Goal: Transaction & Acquisition: Purchase product/service

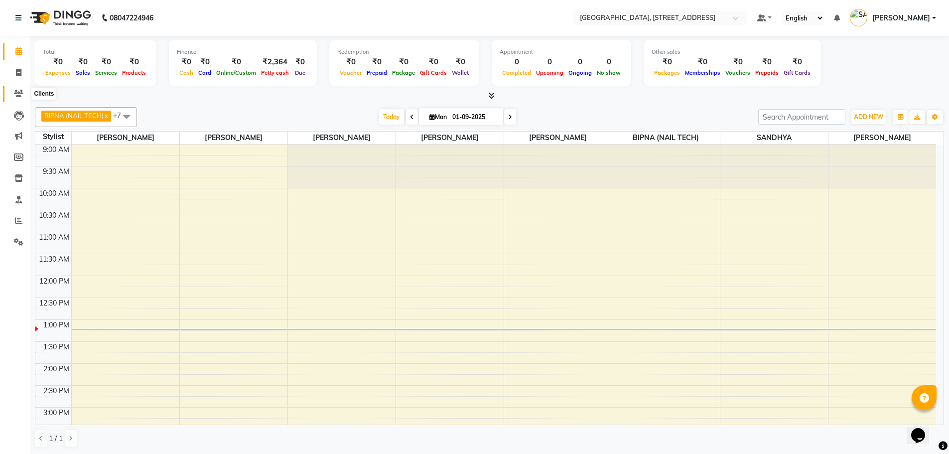
drag, startPoint x: 17, startPoint y: 93, endPoint x: 19, endPoint y: 85, distance: 7.7
click at [17, 92] on icon at bounding box center [18, 93] width 9 height 7
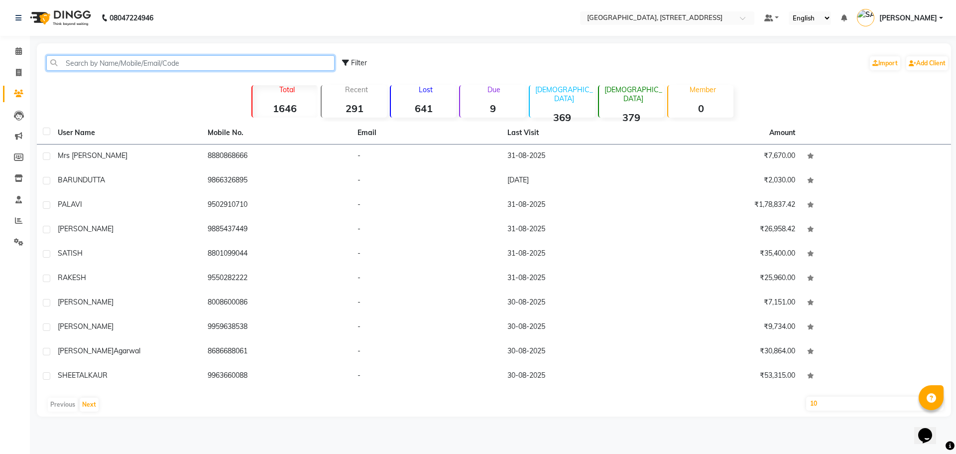
click at [165, 63] on input "text" at bounding box center [190, 62] width 288 height 15
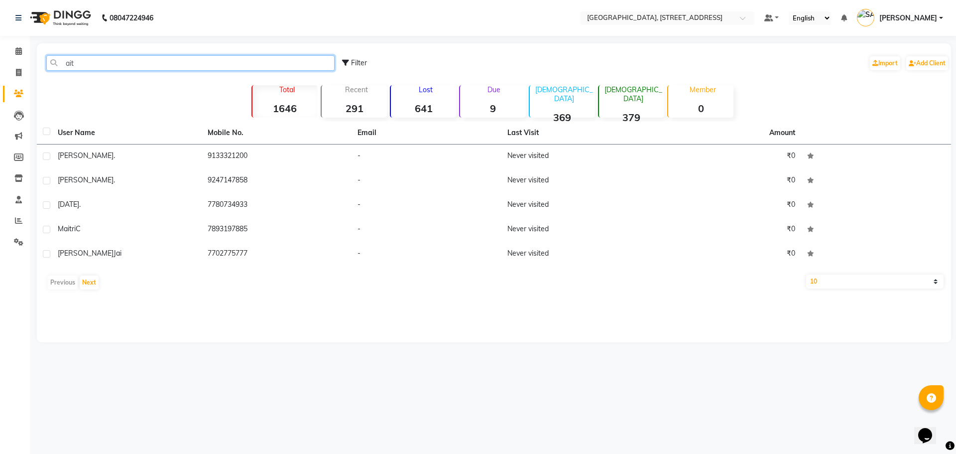
click at [122, 66] on input "ait" at bounding box center [190, 62] width 288 height 15
type input "a"
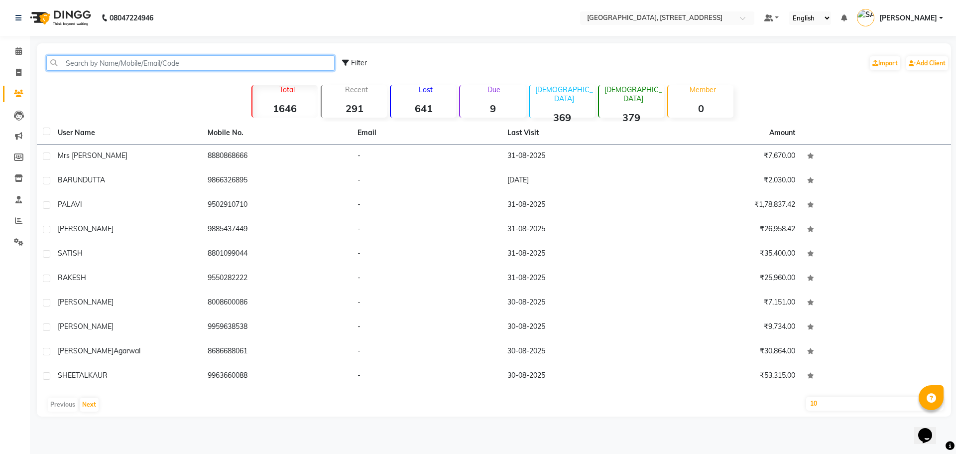
click at [115, 62] on input "text" at bounding box center [190, 62] width 288 height 15
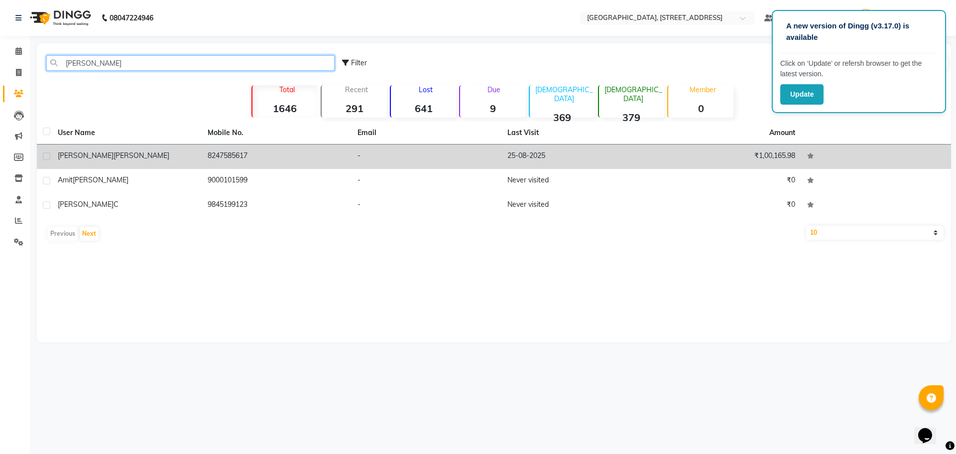
type input "[PERSON_NAME]"
click at [157, 152] on div "[PERSON_NAME]" at bounding box center [127, 155] width 138 height 10
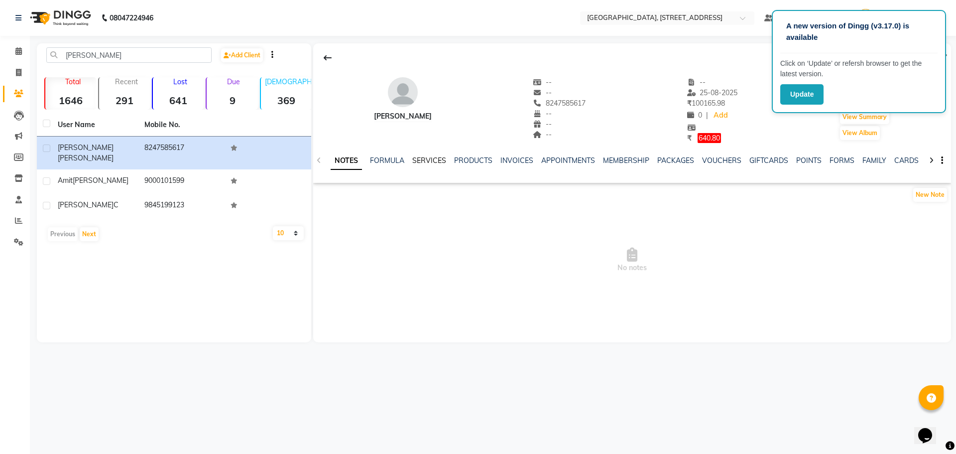
click at [439, 162] on link "SERVICES" at bounding box center [429, 160] width 34 height 9
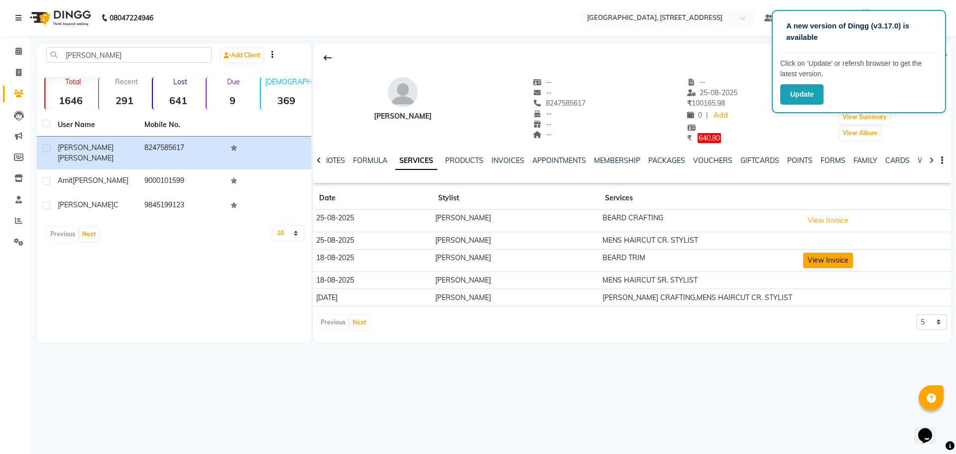
click at [827, 256] on button "View Invoice" at bounding box center [828, 260] width 50 height 15
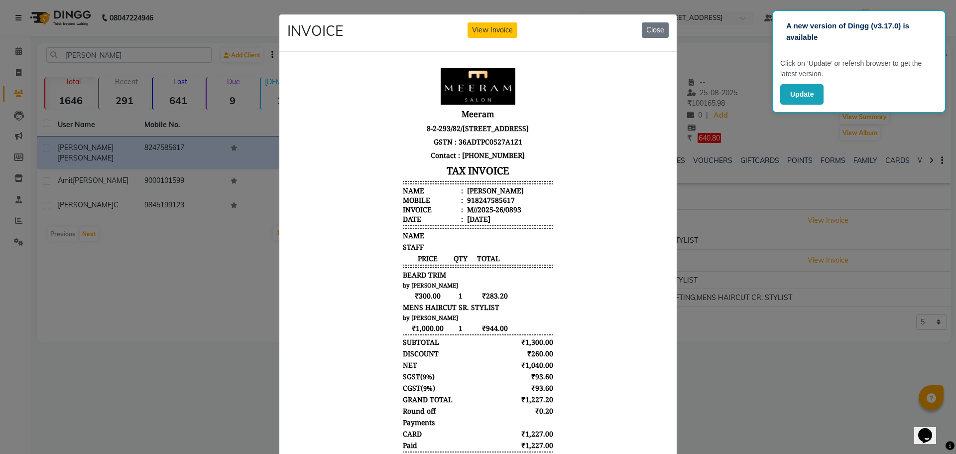
drag, startPoint x: 552, startPoint y: 240, endPoint x: 527, endPoint y: 437, distance: 198.3
click at [525, 453] on body "Meeram 8-2-293/82/[STREET_ADDRESS] GSTN : 36ADTPC0527A1Z1 Contact : [PHONE_NUMB…" at bounding box center [478, 279] width 374 height 433
drag, startPoint x: 558, startPoint y: 410, endPoint x: 546, endPoint y: 60, distance: 349.8
click at [546, 60] on html "Meeram 8-2-293/82/[STREET_ADDRESS] GSTN : 36ADTPC0527A1Z1 Contact : [PHONE_NUMB…" at bounding box center [477, 279] width 381 height 441
click at [593, 123] on body "Meeram 8-2-293/82/[STREET_ADDRESS] GSTN : 36ADTPC0527A1Z1 Contact : [PHONE_NUMB…" at bounding box center [478, 279] width 374 height 433
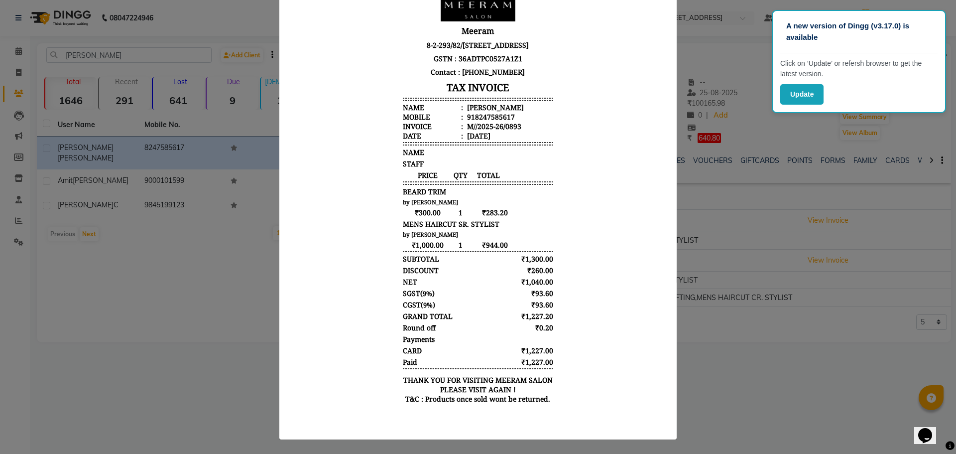
scroll to position [8, 0]
drag, startPoint x: 575, startPoint y: 69, endPoint x: 621, endPoint y: 392, distance: 327.0
click at [617, 417] on html "Meeram 8-2-293/82/[STREET_ADDRESS] GSTN : 36ADTPC0527A1Z1 Contact : [PHONE_NUMB…" at bounding box center [477, 197] width 381 height 441
click at [628, 247] on body "Meeram 8-2-293/82/[STREET_ADDRESS] GSTN : 36ADTPC0527A1Z1 Contact : [PHONE_NUMB…" at bounding box center [478, 197] width 374 height 433
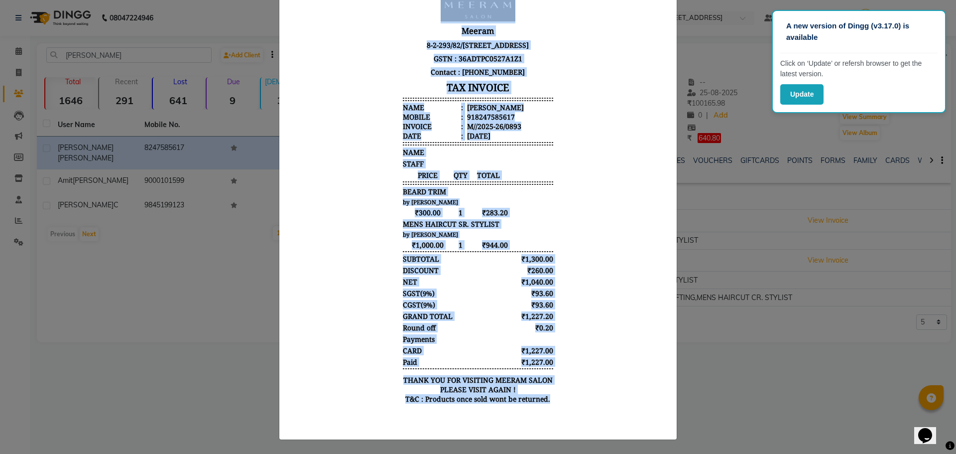
scroll to position [0, 0]
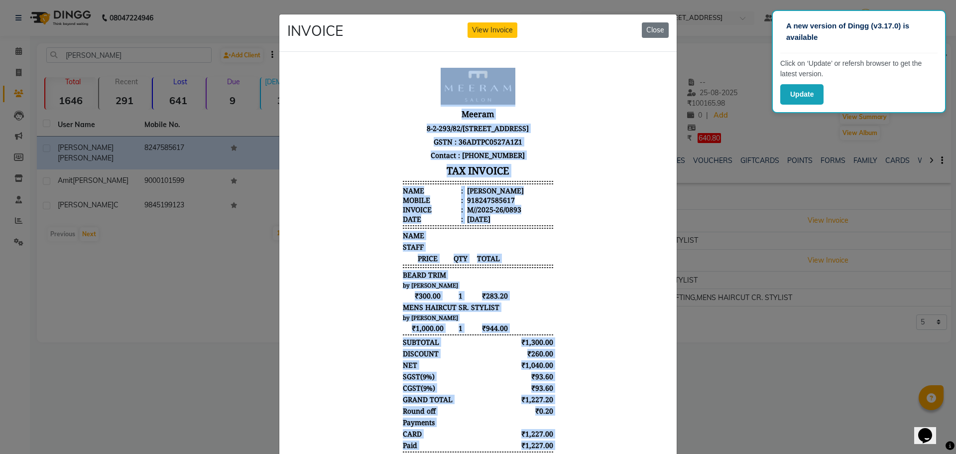
drag, startPoint x: 548, startPoint y: 491, endPoint x: 540, endPoint y: -15, distance: 506.6
click at [540, 59] on html "Meeram 8-2-293/82/[STREET_ADDRESS] GSTN : 36ADTPC0527A1Z1 Contact : [PHONE_NUMB…" at bounding box center [477, 279] width 381 height 441
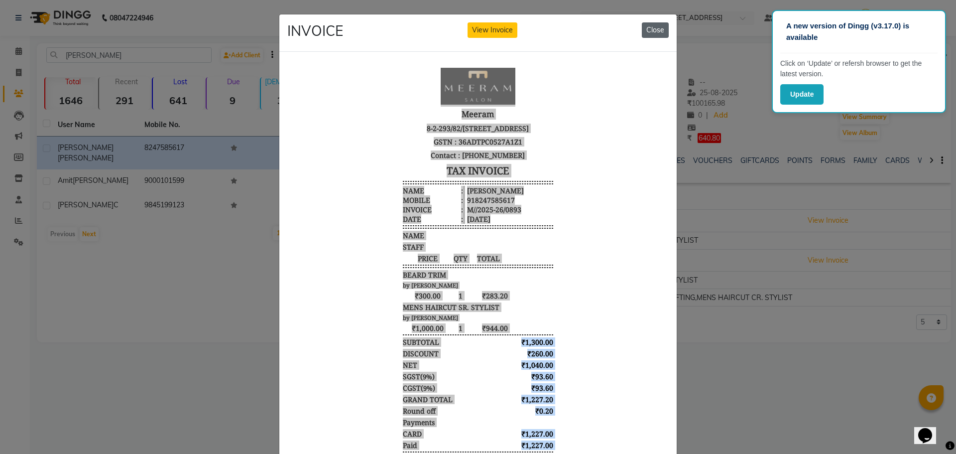
click at [656, 27] on button "Close" at bounding box center [655, 29] width 27 height 15
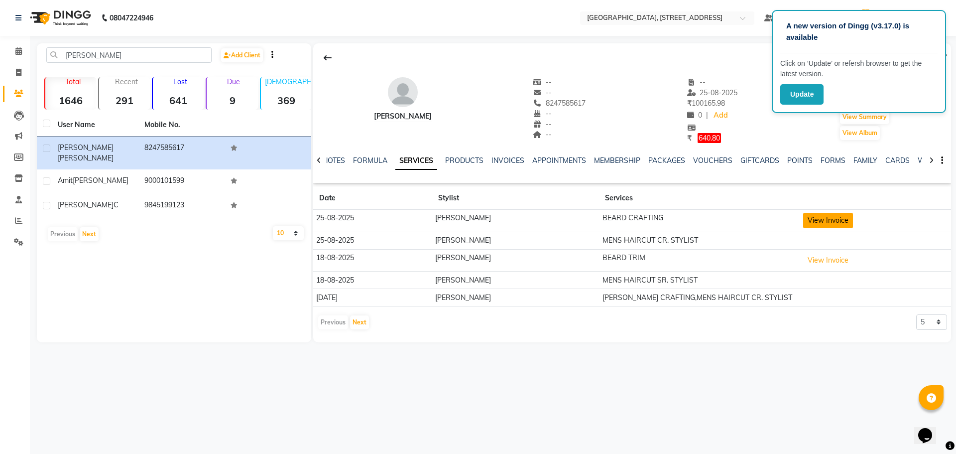
click at [816, 218] on button "View Invoice" at bounding box center [828, 220] width 50 height 15
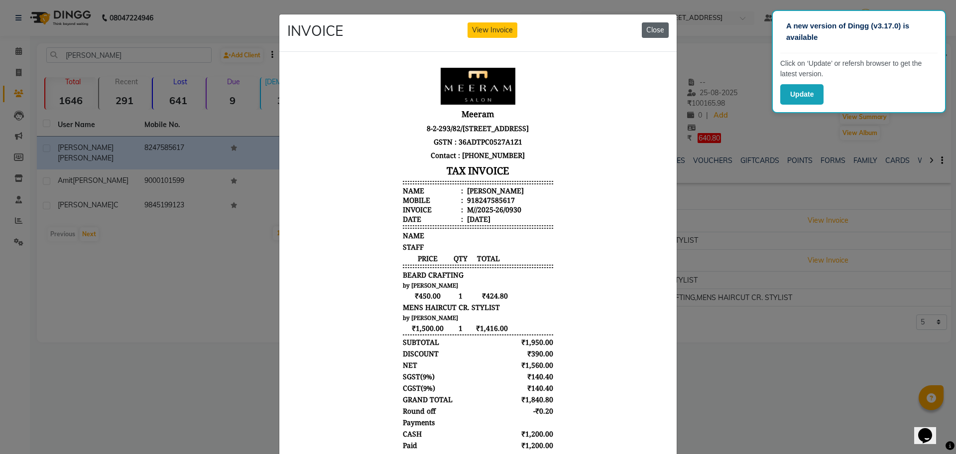
click at [648, 26] on button "Close" at bounding box center [655, 29] width 27 height 15
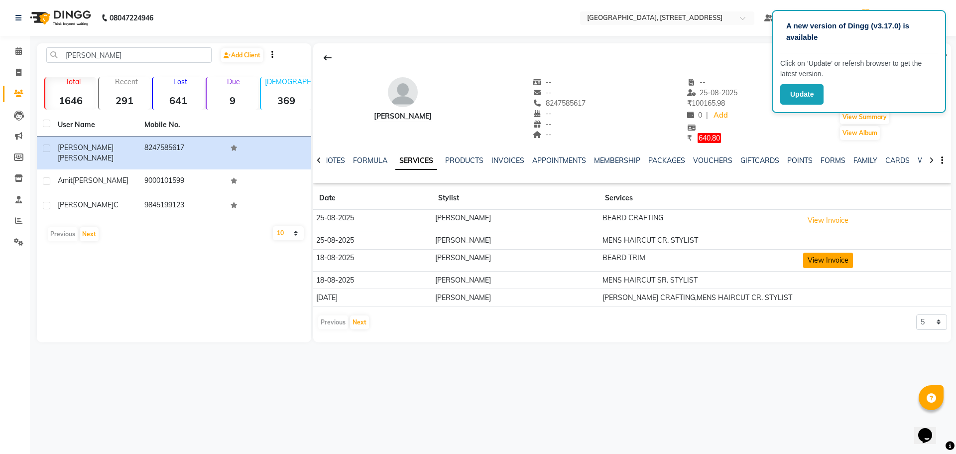
click at [828, 256] on button "View Invoice" at bounding box center [828, 260] width 50 height 15
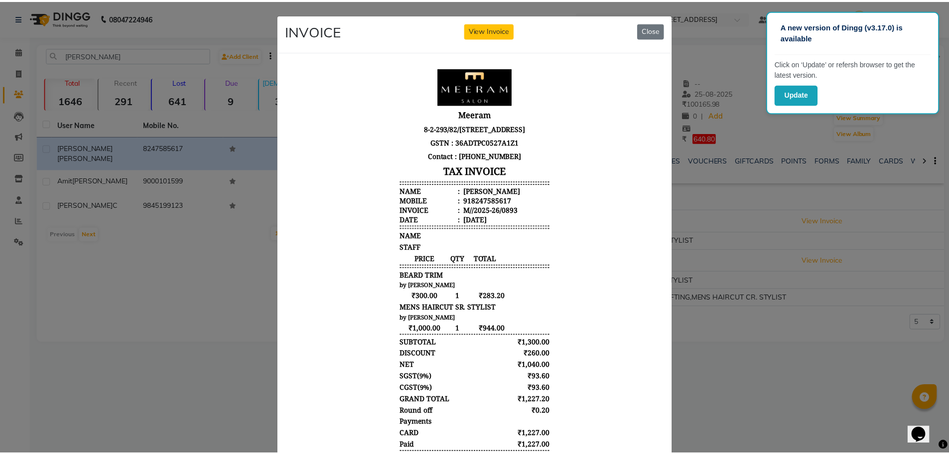
scroll to position [8, 0]
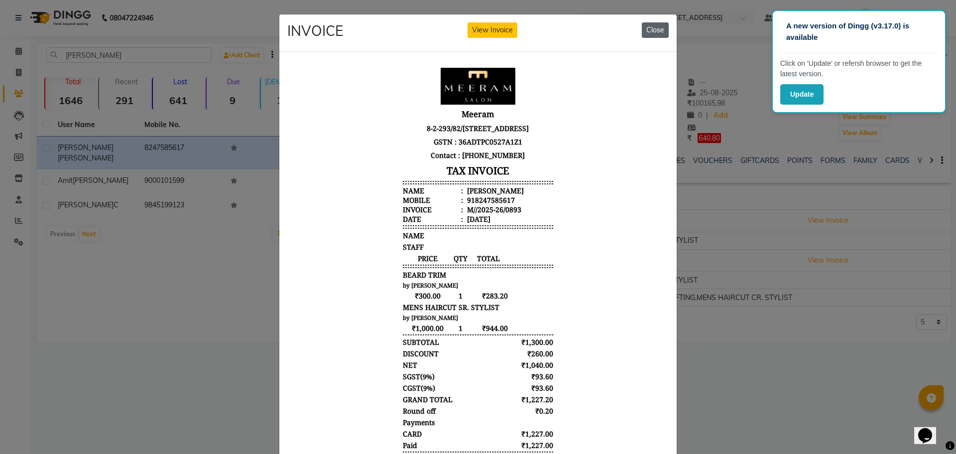
click at [646, 24] on button "Close" at bounding box center [655, 29] width 27 height 15
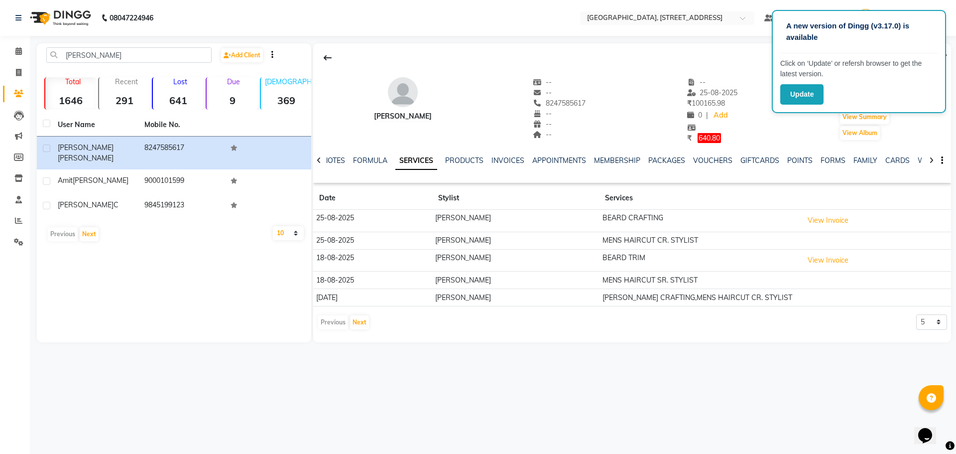
drag, startPoint x: 793, startPoint y: 434, endPoint x: 792, endPoint y: 427, distance: 7.0
click at [792, 427] on div "A new version of Dingg (v3.17.0) is available Click on ‘Update’ or refersh brow…" at bounding box center [478, 227] width 956 height 454
click at [21, 49] on icon at bounding box center [18, 50] width 6 height 7
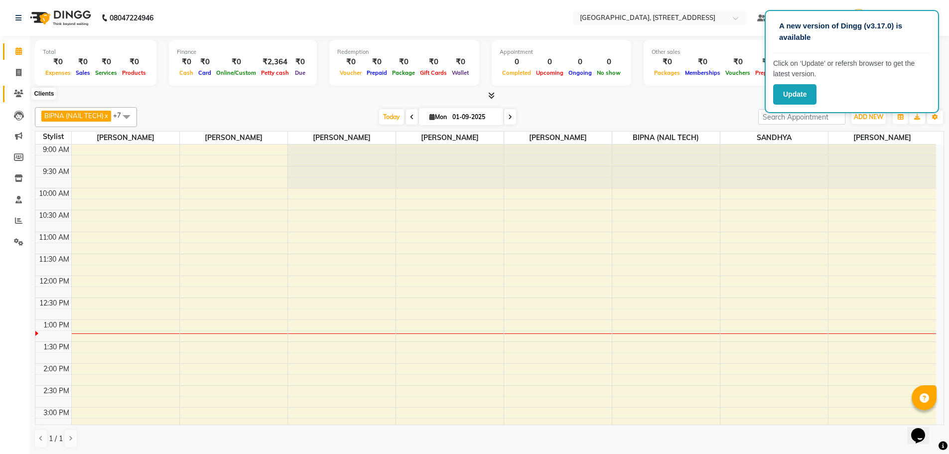
click at [16, 94] on icon at bounding box center [18, 93] width 9 height 7
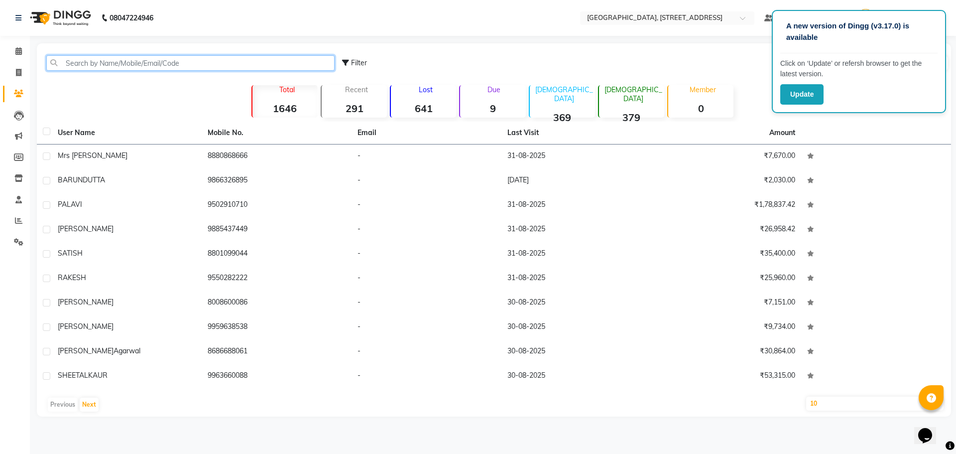
click at [184, 64] on input "text" at bounding box center [190, 62] width 288 height 15
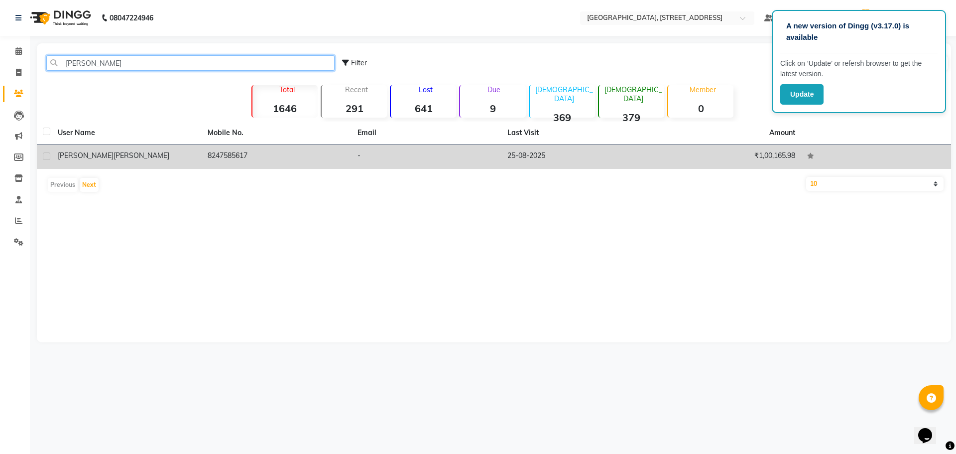
type input "[PERSON_NAME]"
click at [174, 148] on td "[PERSON_NAME]" at bounding box center [127, 156] width 150 height 24
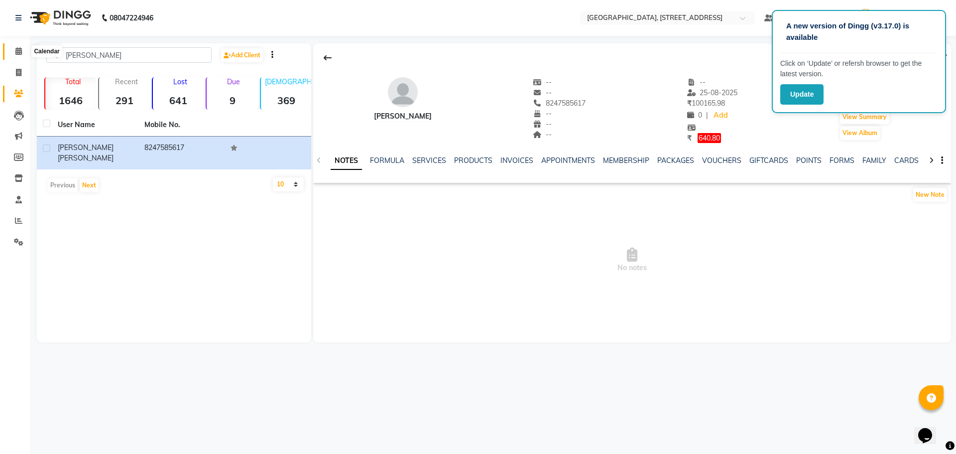
click at [16, 50] on icon at bounding box center [18, 50] width 6 height 7
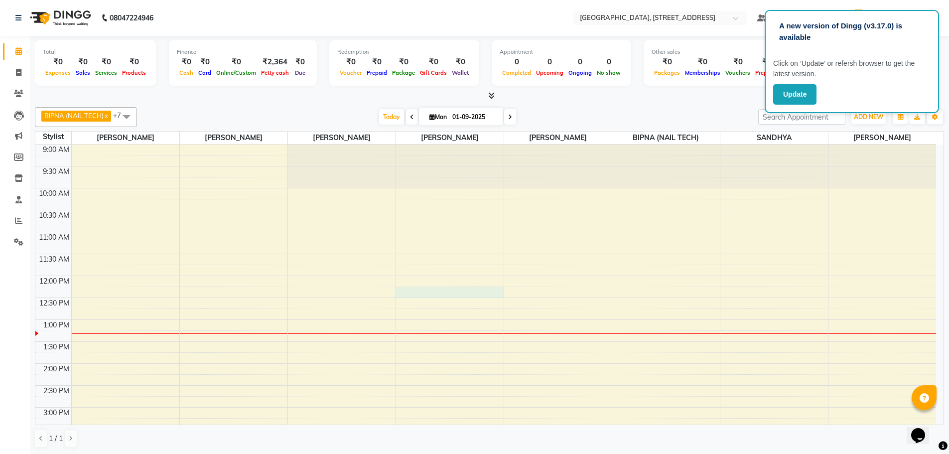
click at [420, 295] on div "9:00 AM 9:30 AM 10:00 AM 10:30 AM 11:00 AM 11:30 AM 12:00 PM 12:30 PM 1:00 PM 1…" at bounding box center [485, 450] width 900 height 613
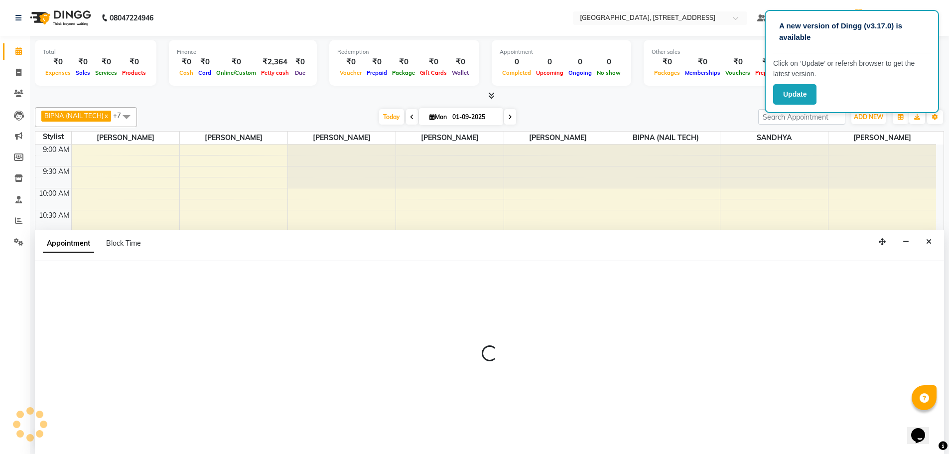
scroll to position [0, 0]
select select "70833"
select select "735"
select select "tentative"
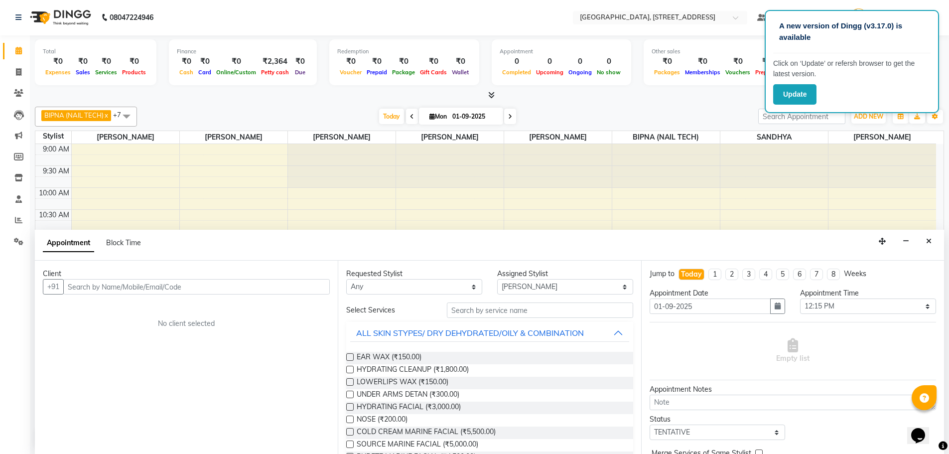
click at [206, 282] on input "text" at bounding box center [196, 286] width 266 height 15
click at [109, 289] on input "[PERSON_NAME]" at bounding box center [175, 286] width 225 height 15
type input "a"
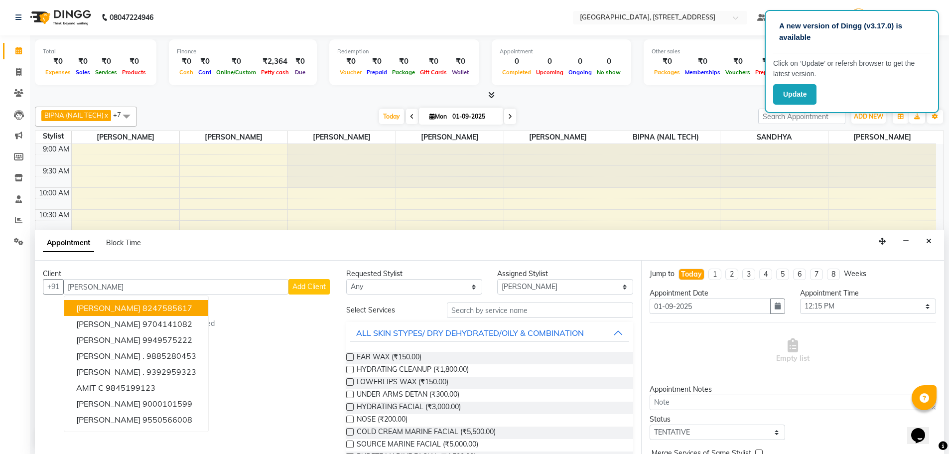
click at [169, 307] on ngb-highlight "8247585617" at bounding box center [167, 308] width 50 height 10
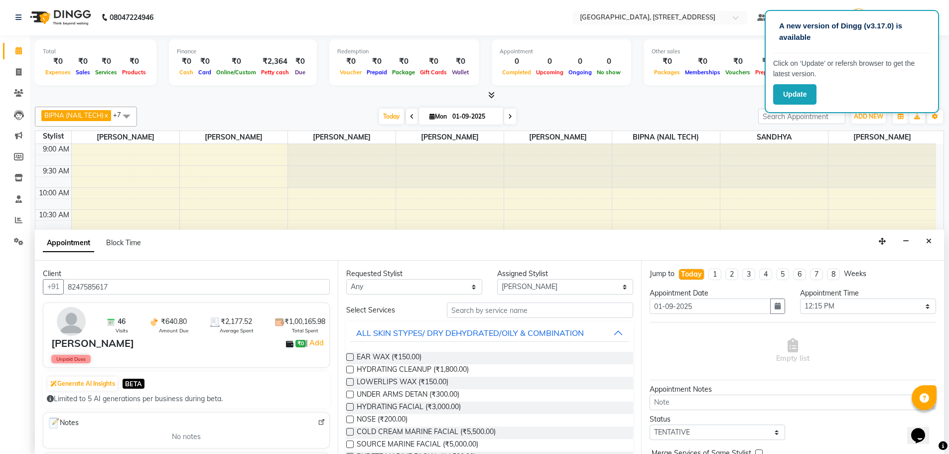
type input "8247585617"
click at [541, 311] on input "text" at bounding box center [540, 309] width 186 height 15
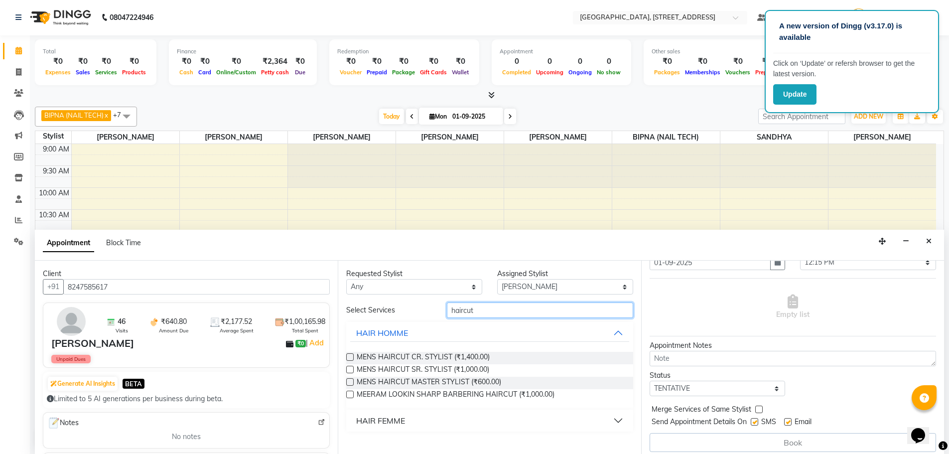
scroll to position [50, 0]
type input "haircut"
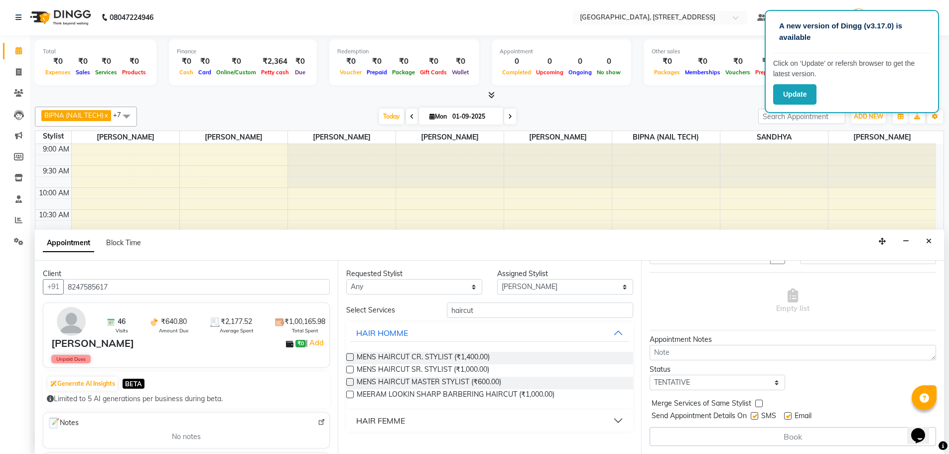
click at [350, 354] on label at bounding box center [349, 356] width 7 height 7
click at [350, 355] on input "checkbox" at bounding box center [349, 358] width 6 height 6
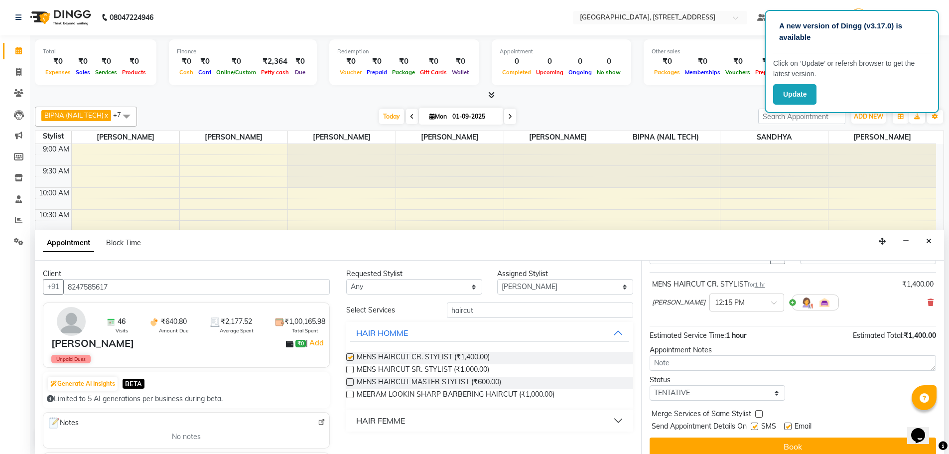
checkbox input "false"
click at [546, 286] on select "Select ACCOUNTS BIPNA (NAIL TECH) [PERSON_NAME] Floor use [PERSON_NAME] TIKKIAH…" at bounding box center [565, 286] width 136 height 15
select select "87931"
click at [497, 279] on select "Select ACCOUNTS BIPNA (NAIL TECH) [PERSON_NAME] Floor use [PERSON_NAME] TIKKIAH…" at bounding box center [565, 286] width 136 height 15
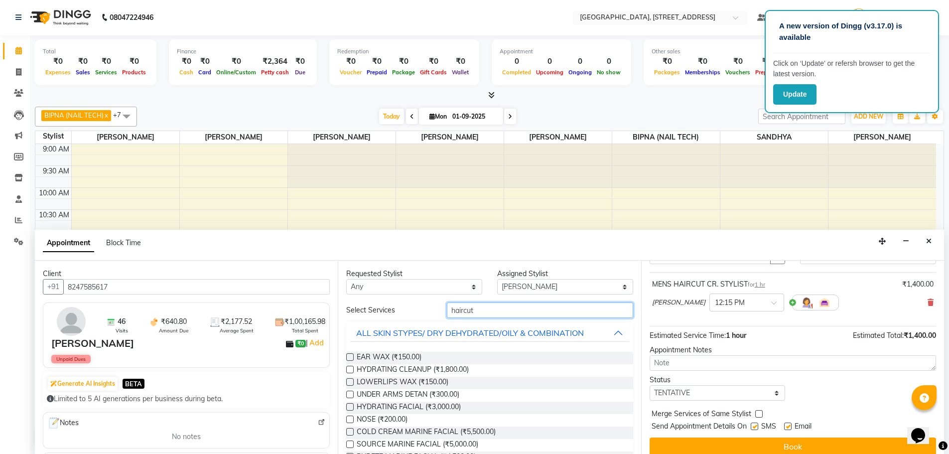
click at [487, 307] on input "haircut" at bounding box center [540, 309] width 186 height 15
type input "h"
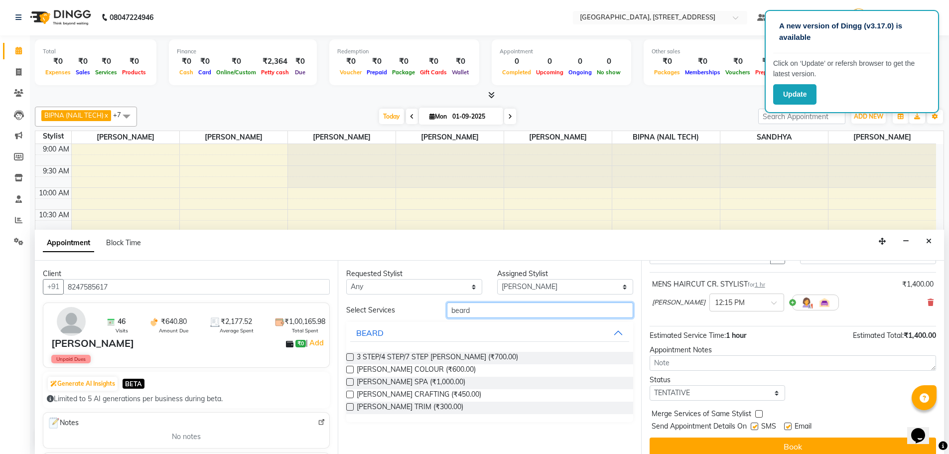
type input "beard"
click at [350, 405] on label at bounding box center [349, 406] width 7 height 7
click at [350, 405] on input "checkbox" at bounding box center [349, 407] width 6 height 6
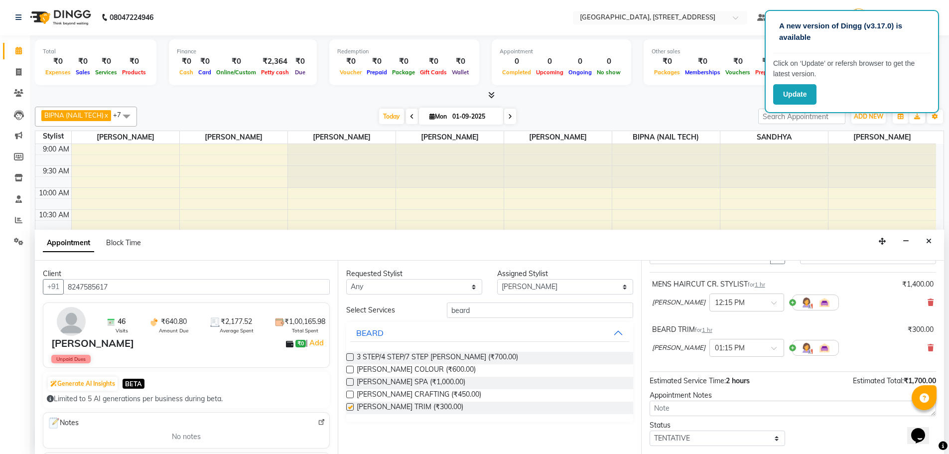
checkbox input "false"
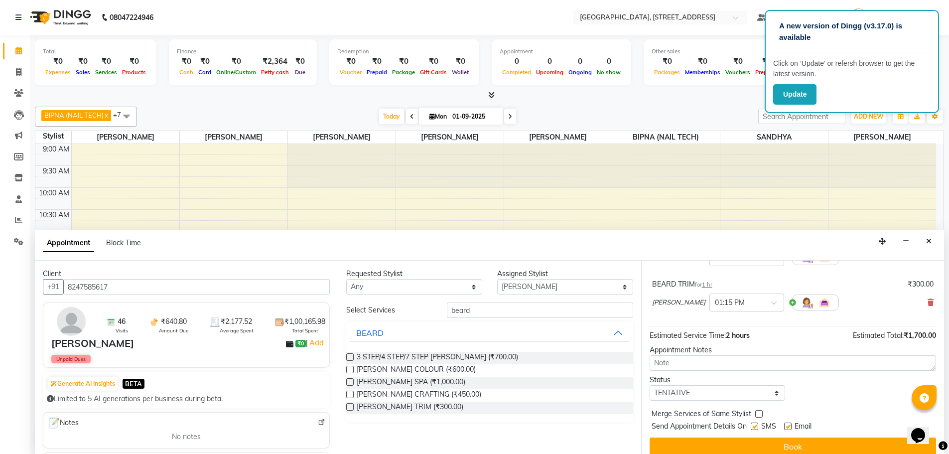
scroll to position [105, 0]
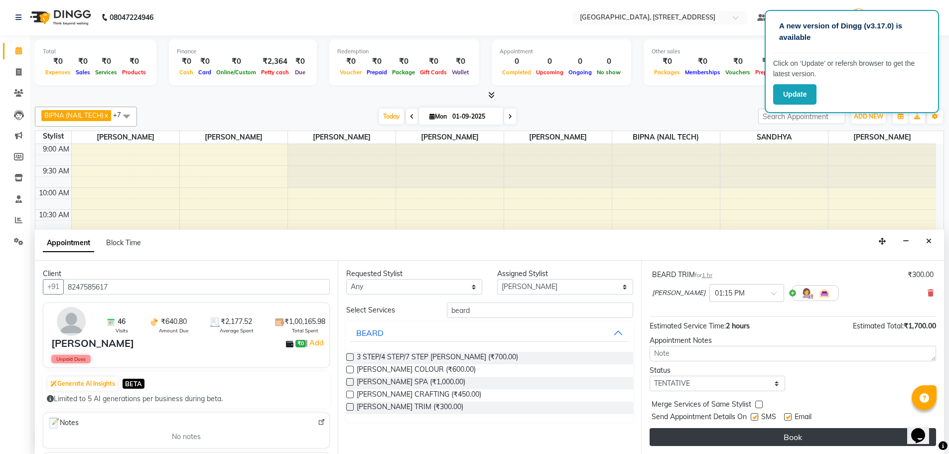
click at [809, 436] on button "Book" at bounding box center [792, 437] width 286 height 18
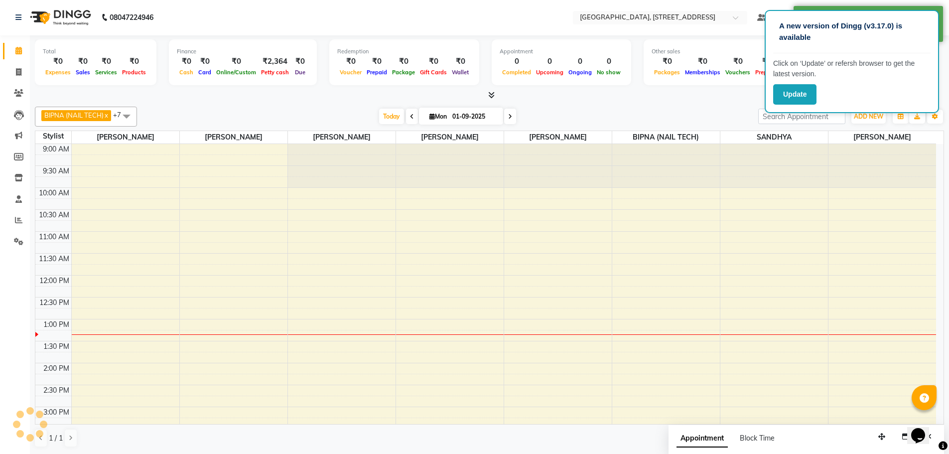
scroll to position [0, 0]
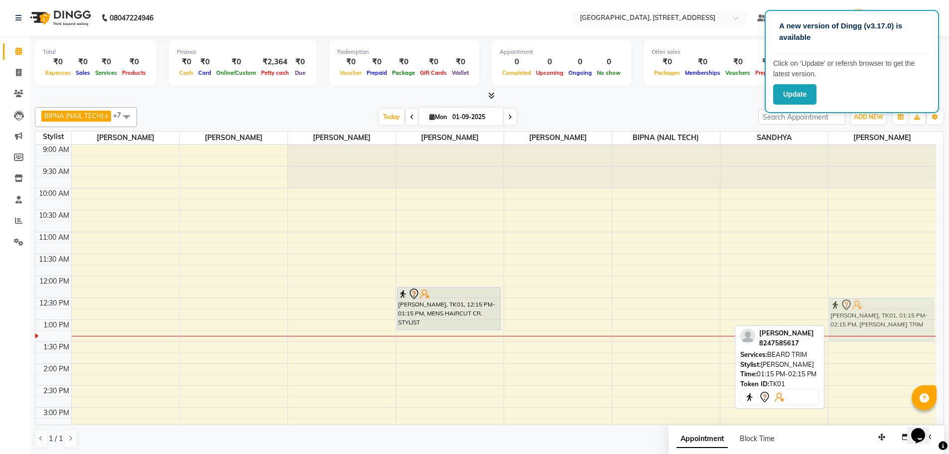
drag, startPoint x: 894, startPoint y: 339, endPoint x: 892, endPoint y: 311, distance: 28.0
click at [892, 311] on div "[PERSON_NAME], TK01, 01:15 PM-02:15 PM, [PERSON_NAME] TRIM [PERSON_NAME], TK01,…" at bounding box center [882, 450] width 108 height 613
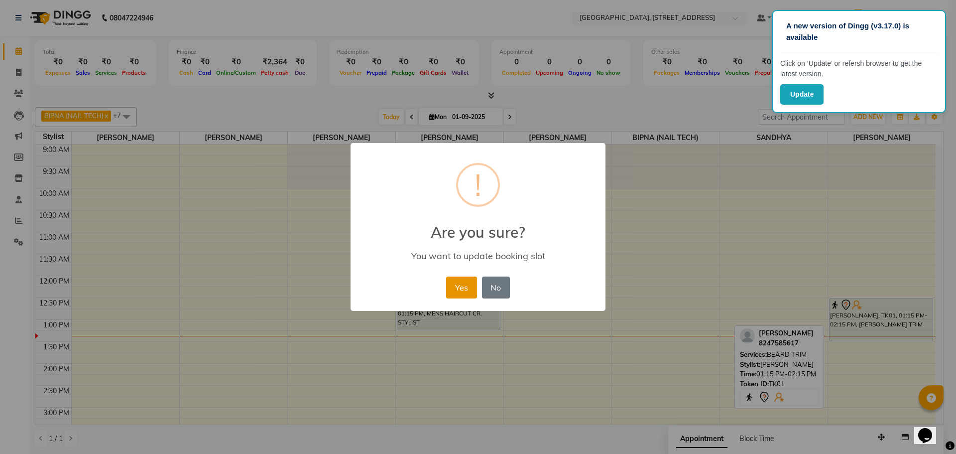
click at [456, 284] on button "Yes" at bounding box center [461, 287] width 30 height 22
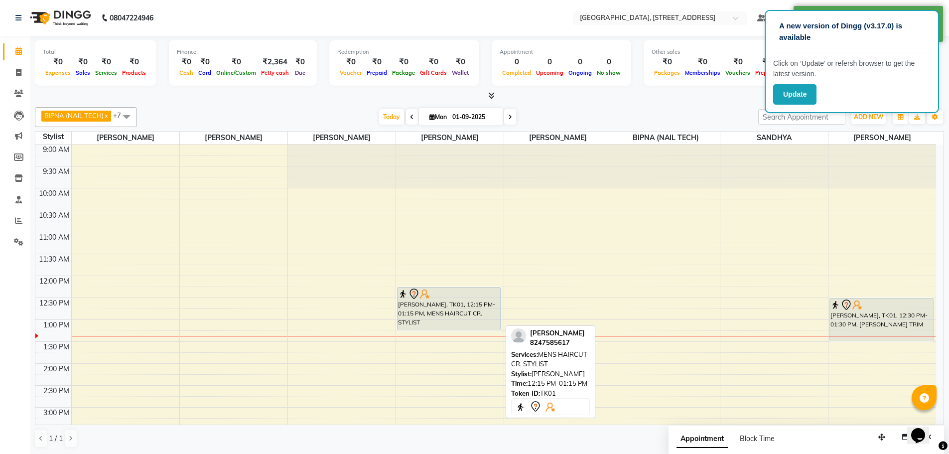
click at [464, 295] on div at bounding box center [449, 294] width 102 height 12
select select "7"
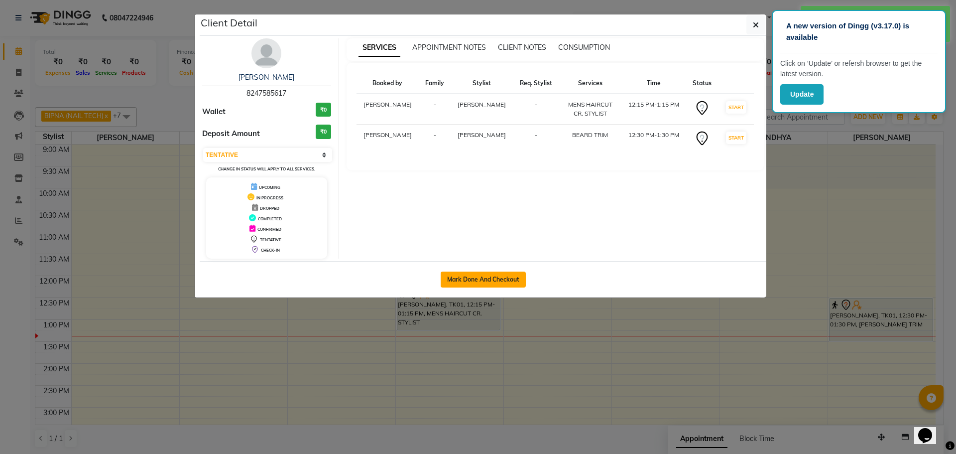
click at [478, 281] on button "Mark Done And Checkout" at bounding box center [483, 279] width 85 height 16
select select "service"
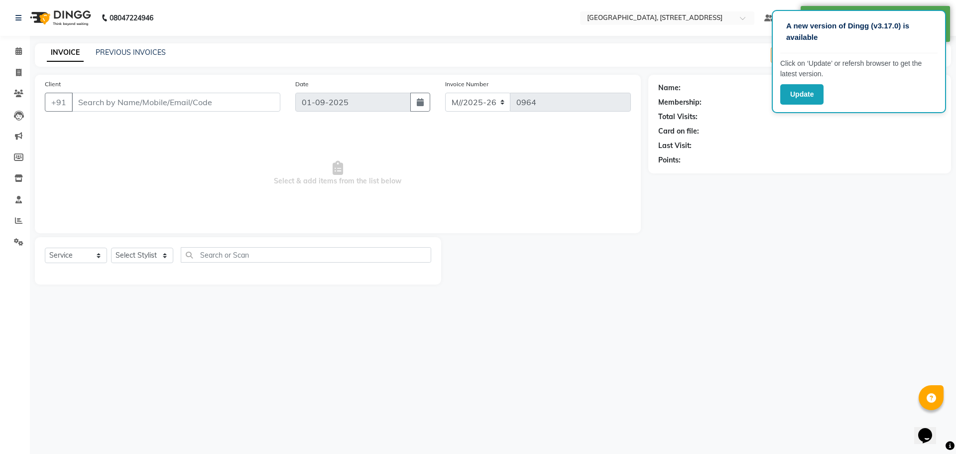
type input "8247585617"
select select "87931"
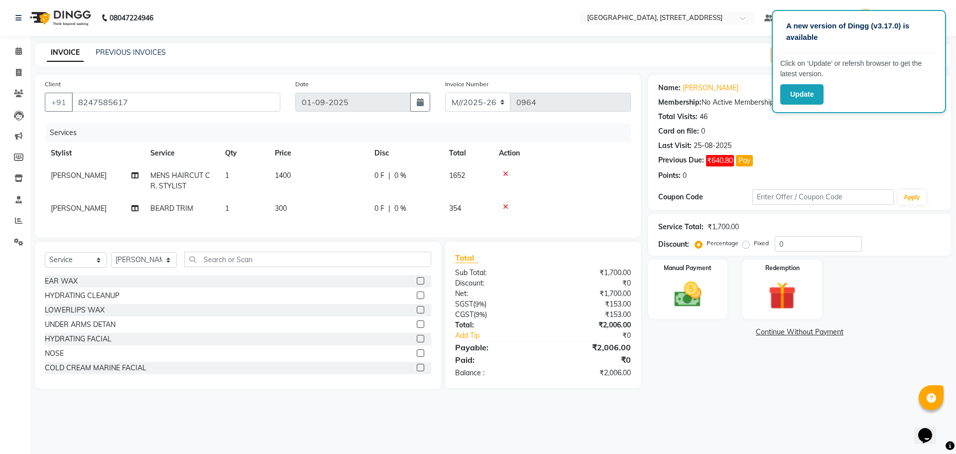
click at [292, 175] on td "1400" at bounding box center [319, 180] width 100 height 33
select select "70833"
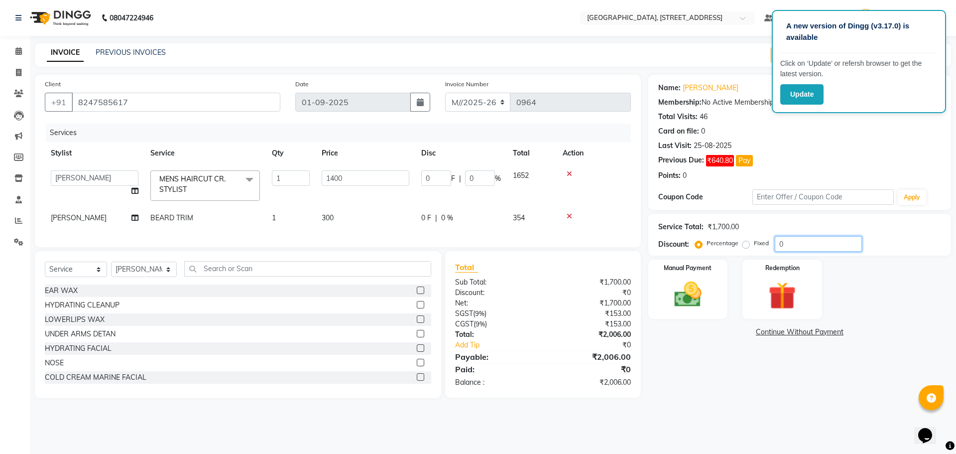
click at [795, 244] on input "0" at bounding box center [818, 243] width 87 height 15
type input "2"
type input "28"
type input "2"
type input "20"
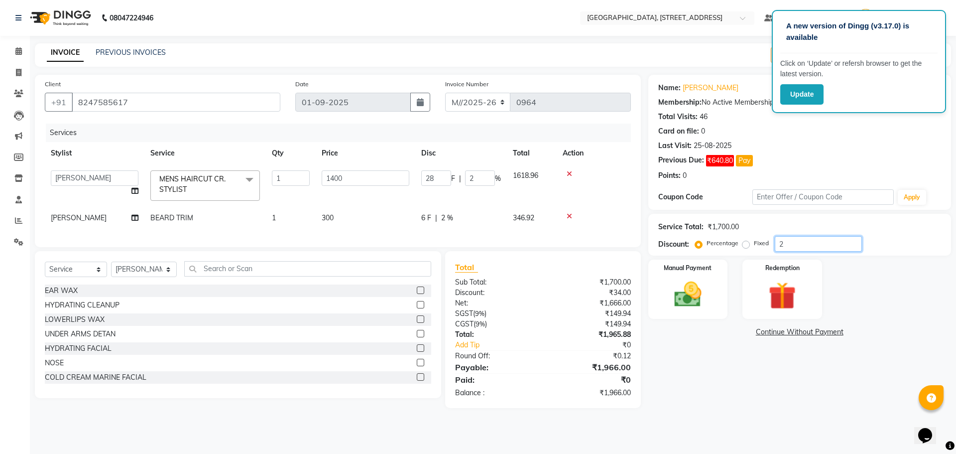
type input "280"
type input "20"
click at [875, 295] on div "Manual Payment Redemption" at bounding box center [800, 288] width 318 height 59
click at [346, 177] on input "1400" at bounding box center [366, 177] width 88 height 15
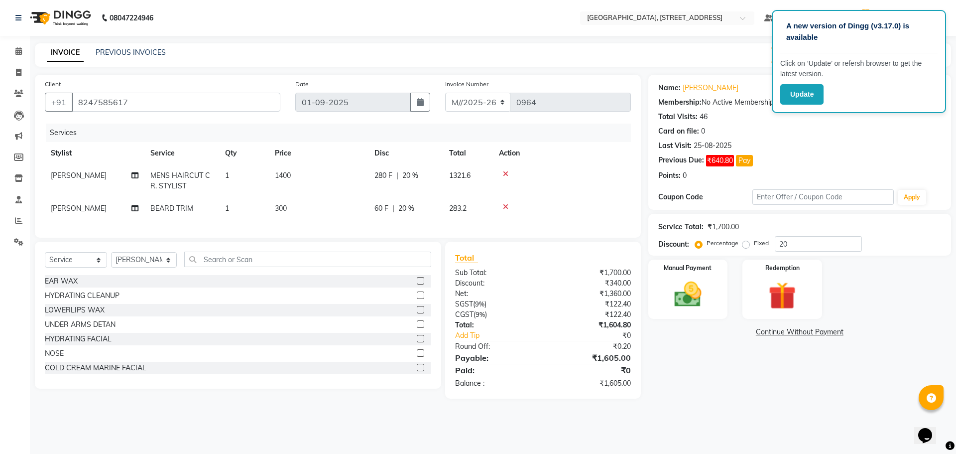
click at [338, 219] on td "300" at bounding box center [319, 208] width 100 height 22
select select "87931"
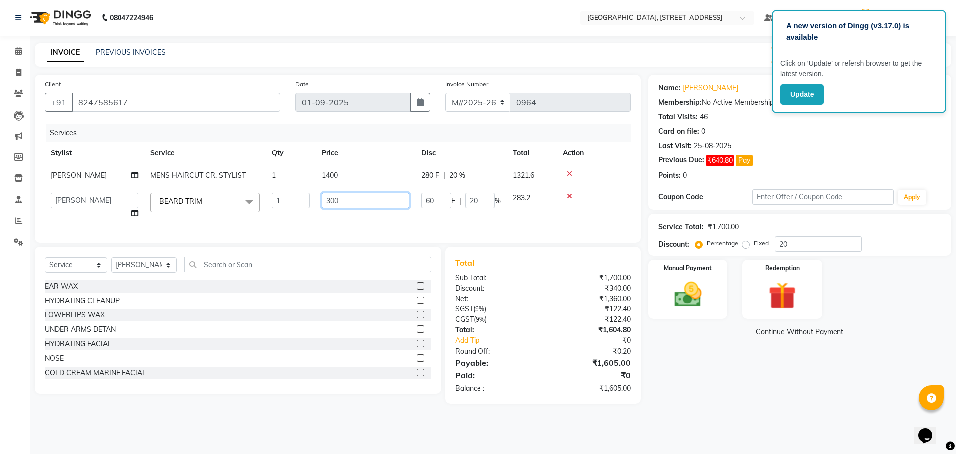
click at [347, 201] on input "300" at bounding box center [366, 200] width 88 height 15
type input "3"
type input "450"
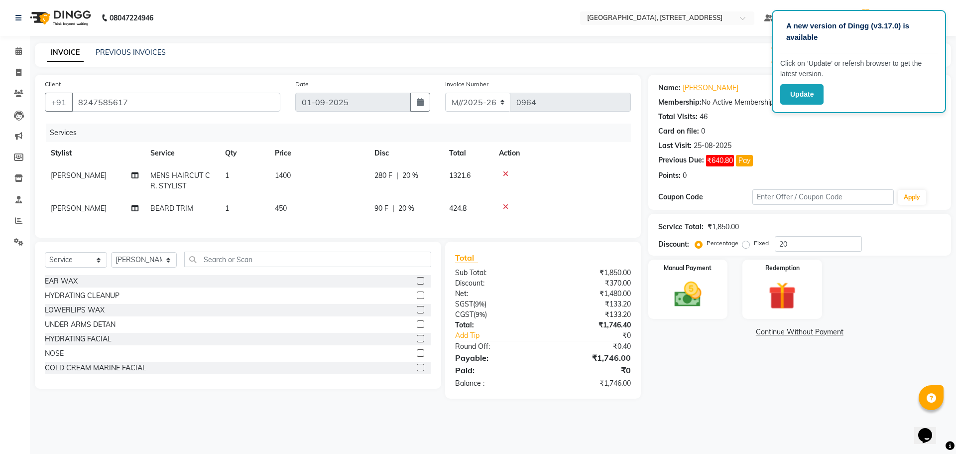
click at [722, 366] on div "Name: [PERSON_NAME] Membership: No Active Membership Total Visits: 46 Card on f…" at bounding box center [803, 237] width 310 height 324
click at [900, 278] on div "Manual Payment Redemption" at bounding box center [800, 288] width 318 height 59
click at [293, 208] on td "450" at bounding box center [319, 208] width 100 height 22
select select "87931"
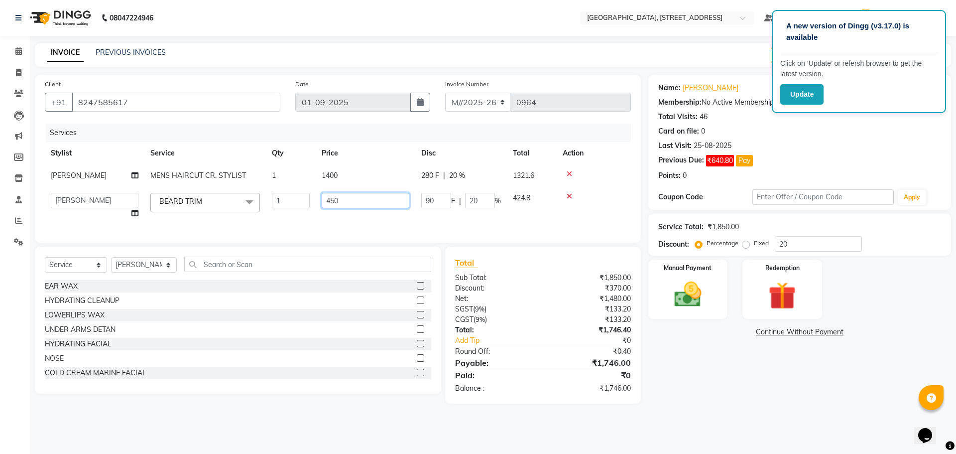
click at [356, 200] on input "450" at bounding box center [366, 200] width 88 height 15
type input "4"
type input "300"
click at [722, 443] on div "A new version of Dingg (v3.17.0) is available Click on ‘Update’ or refersh brow…" at bounding box center [478, 227] width 956 height 454
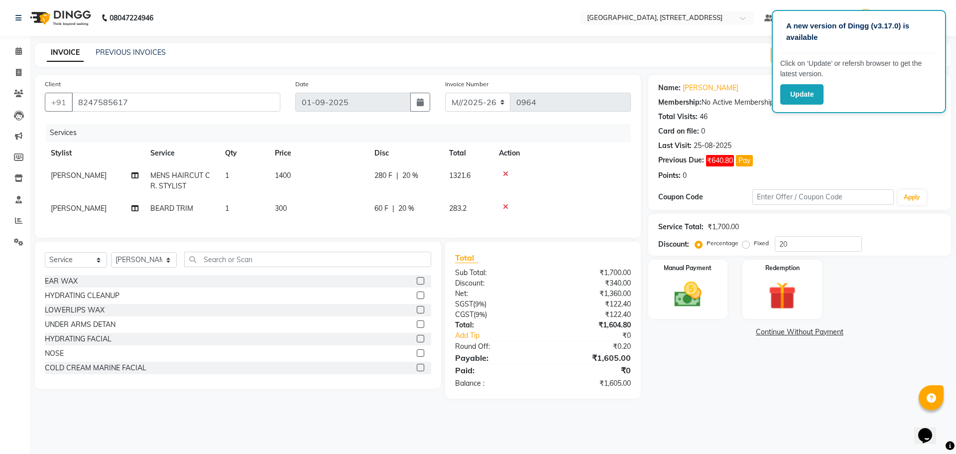
click at [900, 292] on div "Manual Payment Redemption" at bounding box center [800, 288] width 318 height 59
drag, startPoint x: 925, startPoint y: 17, endPoint x: 900, endPoint y: 401, distance: 384.8
click at [902, 366] on app-root "A new version of Dingg (v3.17.0) is available Click on ‘Update’ or refersh brow…" at bounding box center [478, 206] width 956 height 413
click at [885, 361] on div "Name: [PERSON_NAME] Membership: No Active Membership Total Visits: 46 Card on f…" at bounding box center [803, 237] width 310 height 324
click at [747, 159] on button "Pay" at bounding box center [744, 160] width 17 height 11
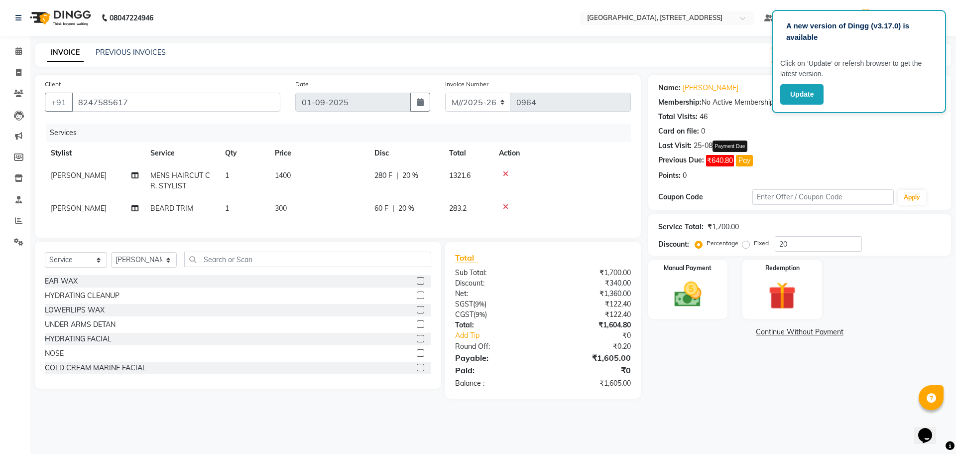
select select "1"
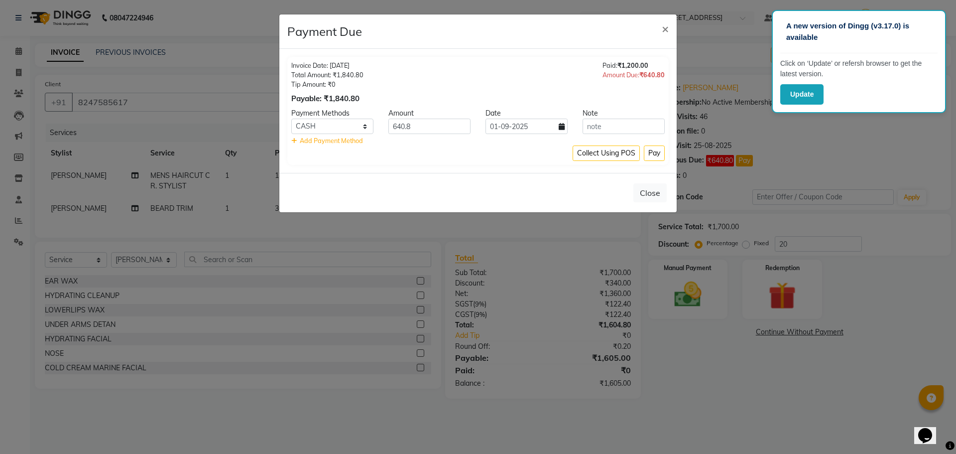
click at [353, 137] on span "Add Payment Method" at bounding box center [331, 140] width 63 height 8
select select "1"
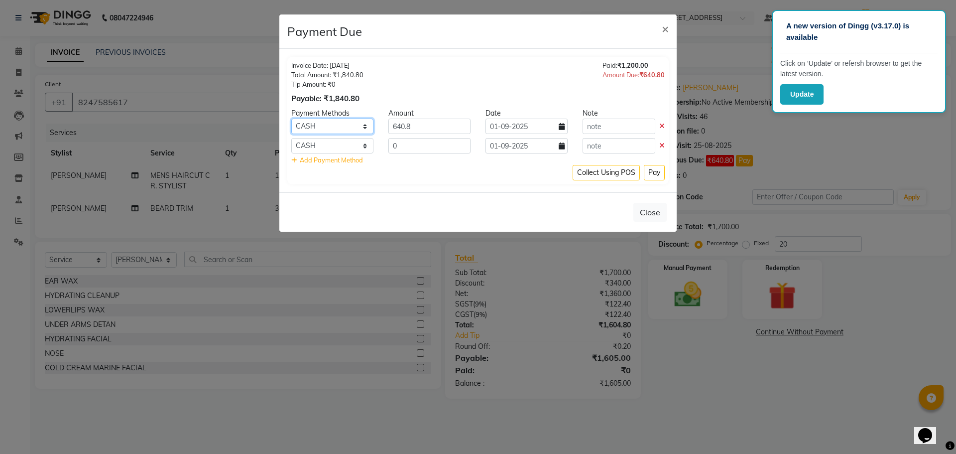
click at [339, 127] on select "Cheque CASH CARD ONLINE GPay UPI PayTM Complimentary Family" at bounding box center [332, 126] width 82 height 15
click at [656, 175] on button "Pay" at bounding box center [654, 172] width 21 height 15
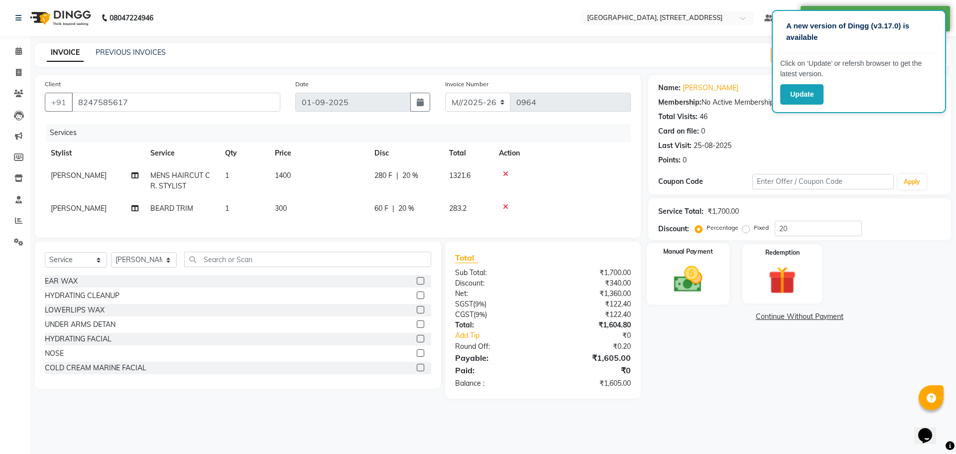
click at [693, 269] on img at bounding box center [688, 278] width 46 height 33
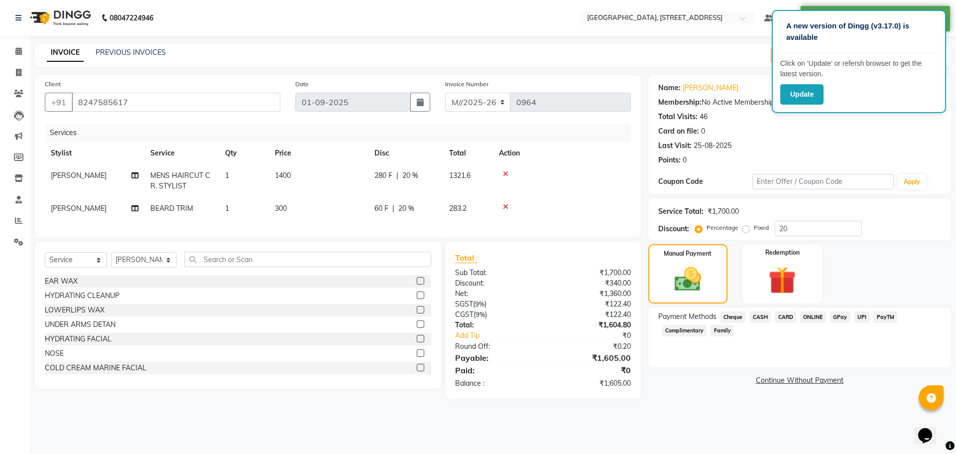
click at [764, 315] on span "CASH" at bounding box center [760, 316] width 21 height 11
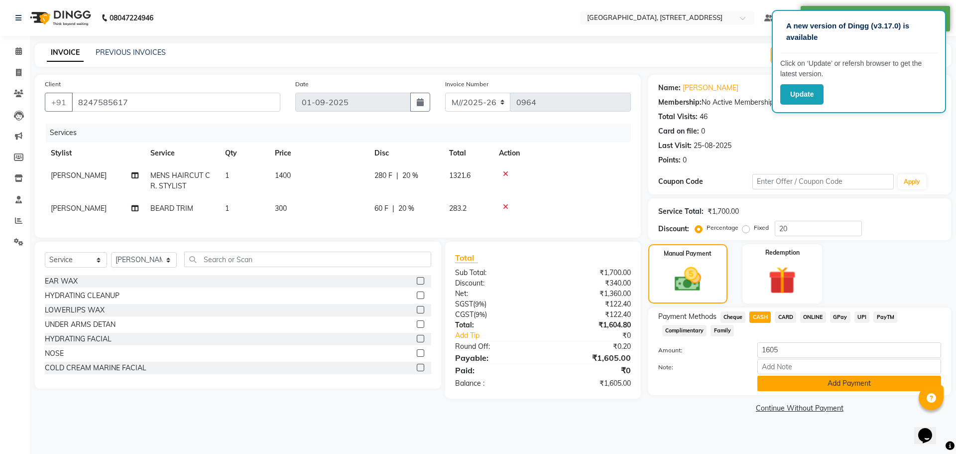
click at [802, 388] on button "Add Payment" at bounding box center [850, 383] width 184 height 15
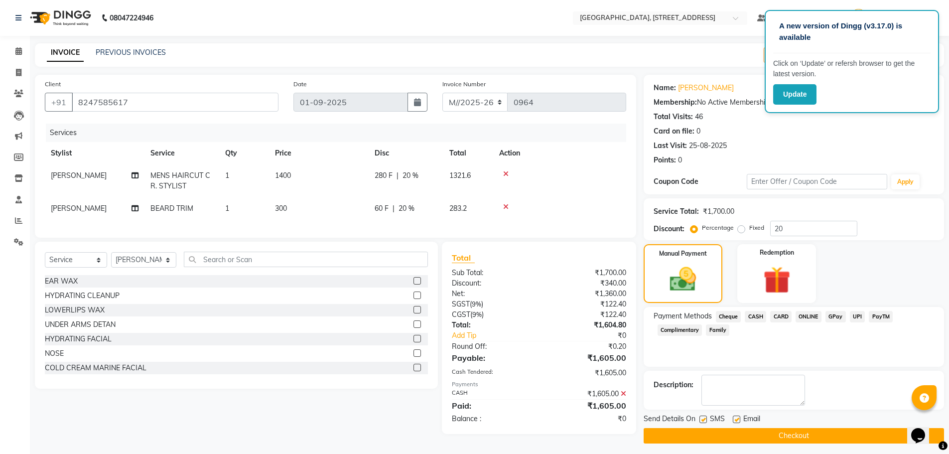
click at [790, 432] on button "Checkout" at bounding box center [793, 435] width 300 height 15
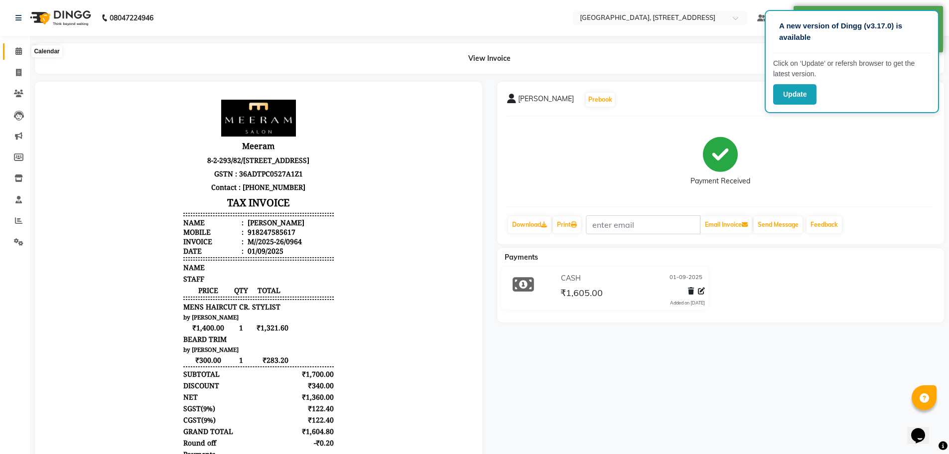
click at [15, 50] on icon at bounding box center [18, 50] width 6 height 7
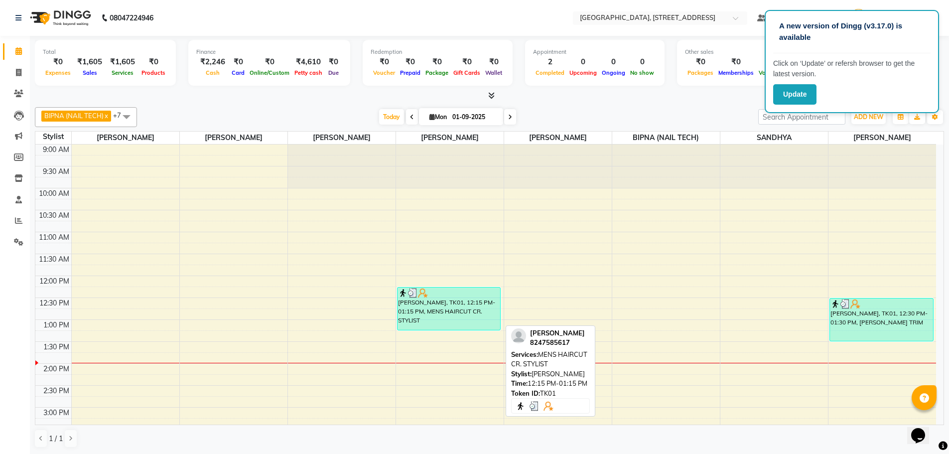
click at [487, 296] on div at bounding box center [449, 293] width 102 height 10
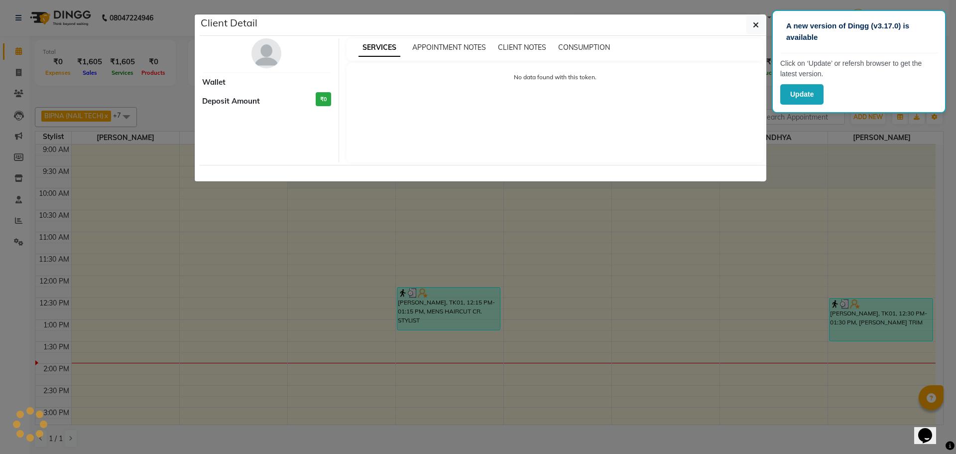
select select "3"
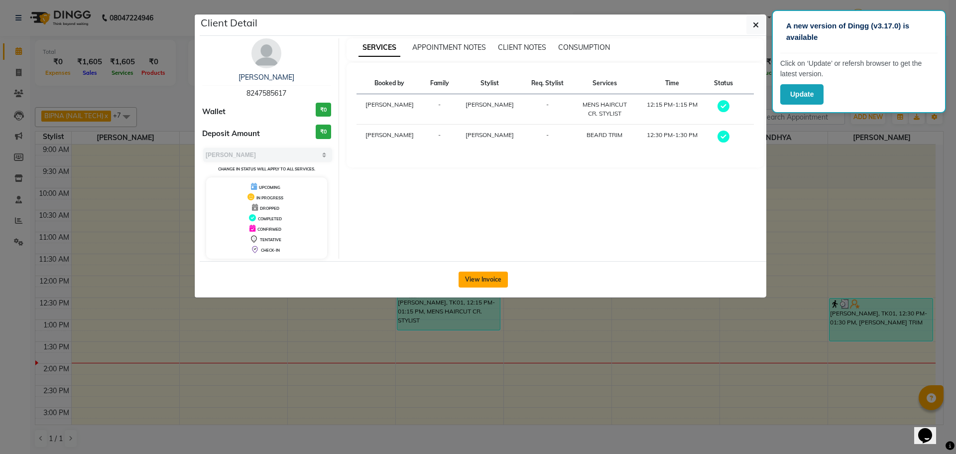
click at [486, 275] on button "View Invoice" at bounding box center [483, 279] width 49 height 16
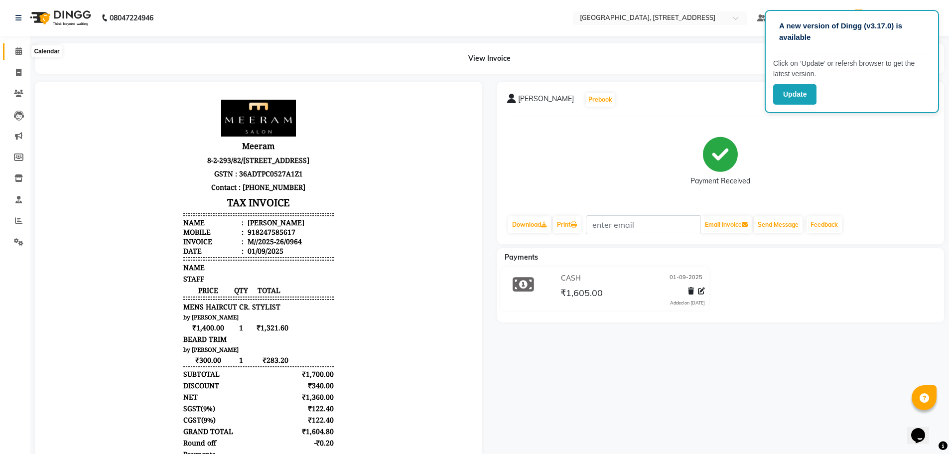
click at [18, 50] on icon at bounding box center [18, 50] width 6 height 7
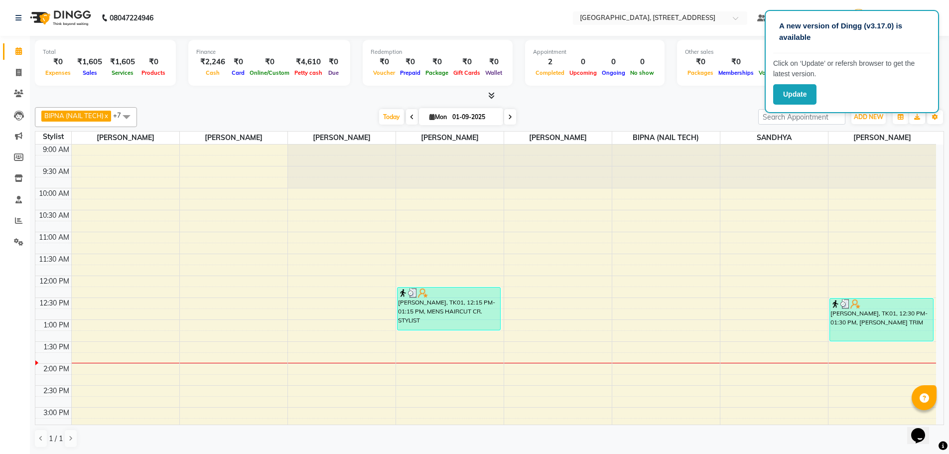
click at [410, 117] on icon at bounding box center [412, 117] width 4 height 6
type input "31-08-2025"
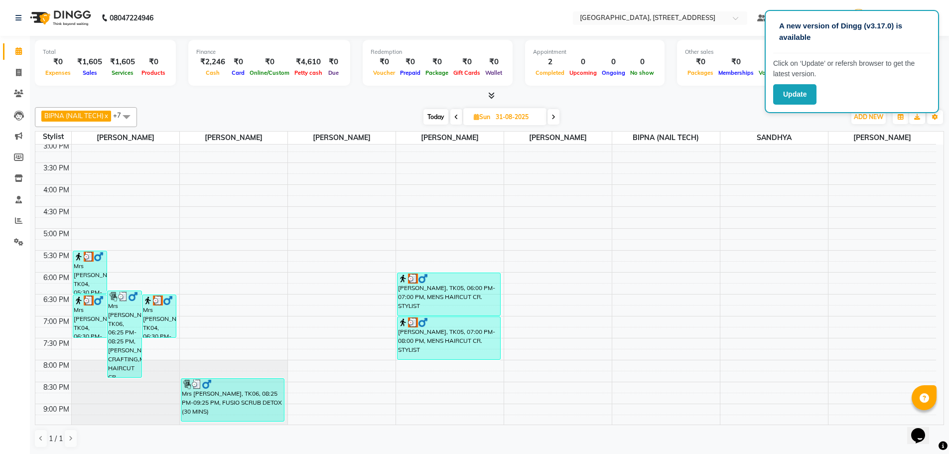
scroll to position [333, 0]
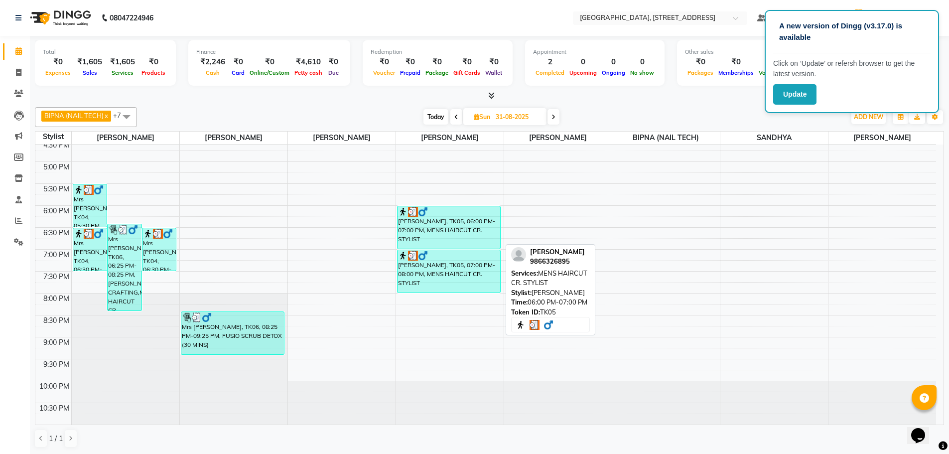
click at [487, 237] on div "[PERSON_NAME], TK05, 06:00 PM-07:00 PM, MENS HAIRCUT CR. STYLIST" at bounding box center [448, 227] width 103 height 42
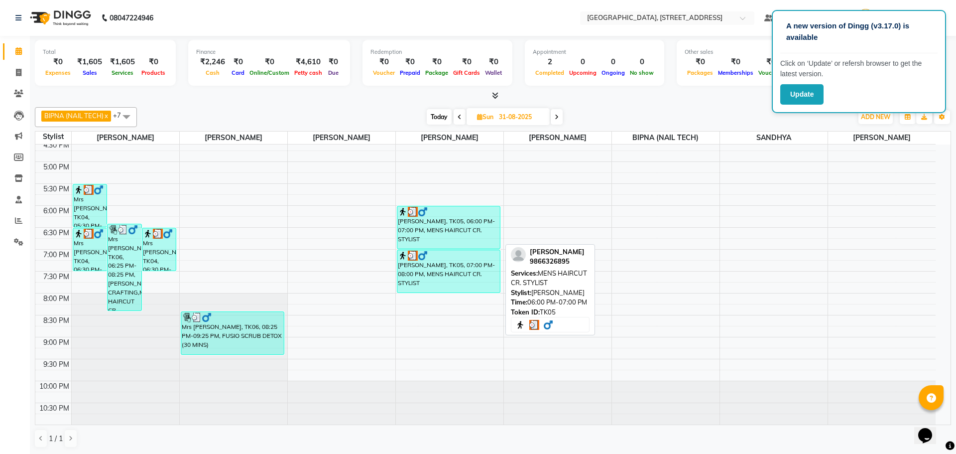
select select "3"
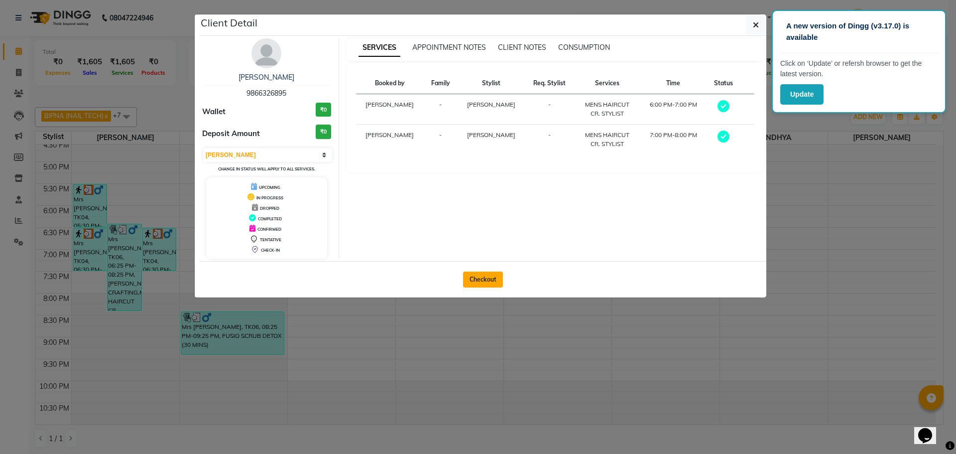
click at [483, 278] on button "Checkout" at bounding box center [483, 279] width 40 height 16
select select "service"
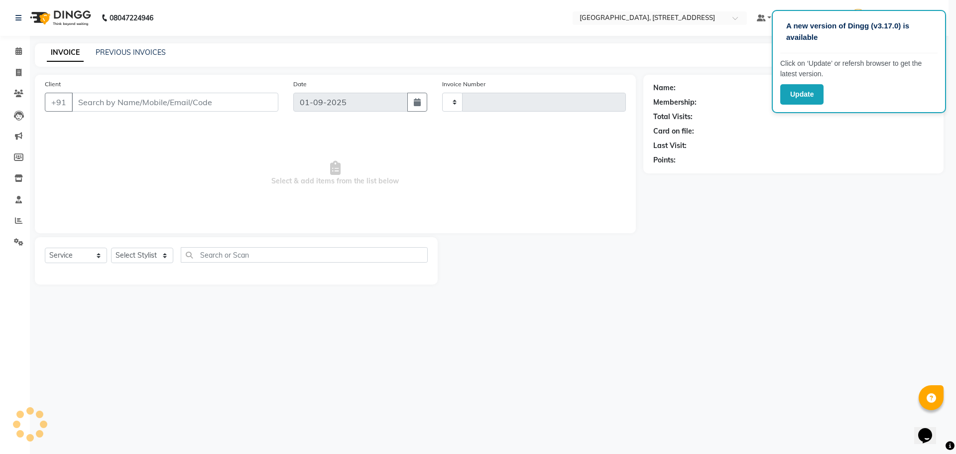
type input "0965"
select select "8062"
type input "31-08-2025"
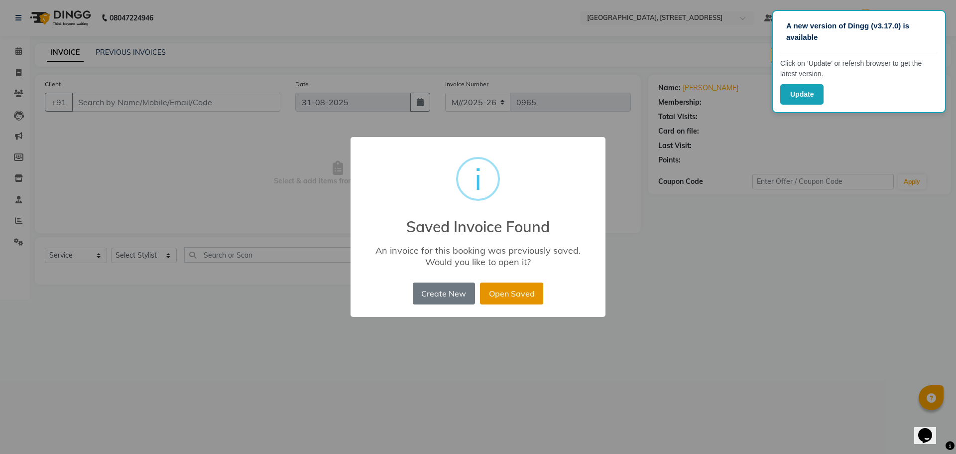
click at [514, 288] on button "Open Saved" at bounding box center [511, 293] width 63 height 22
type input "9866326895"
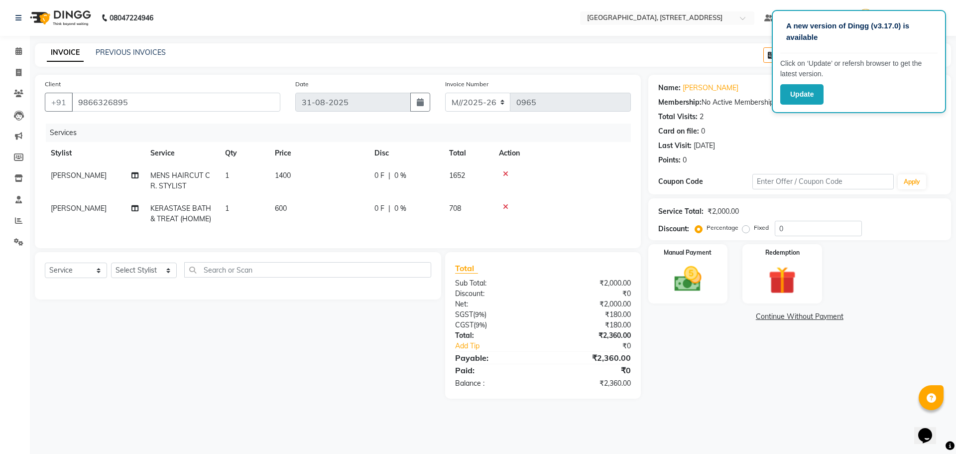
click at [709, 398] on div "Name: [PERSON_NAME] Membership: No Active Membership Total Visits: 2 Card on fi…" at bounding box center [803, 237] width 310 height 324
click at [803, 234] on input "0" at bounding box center [818, 228] width 87 height 15
type input "20"
click at [748, 398] on div "Name: [PERSON_NAME] Membership: No Active Membership Total Visits: 2 Card on fi…" at bounding box center [803, 237] width 310 height 324
click at [292, 174] on td "1400" at bounding box center [319, 180] width 100 height 33
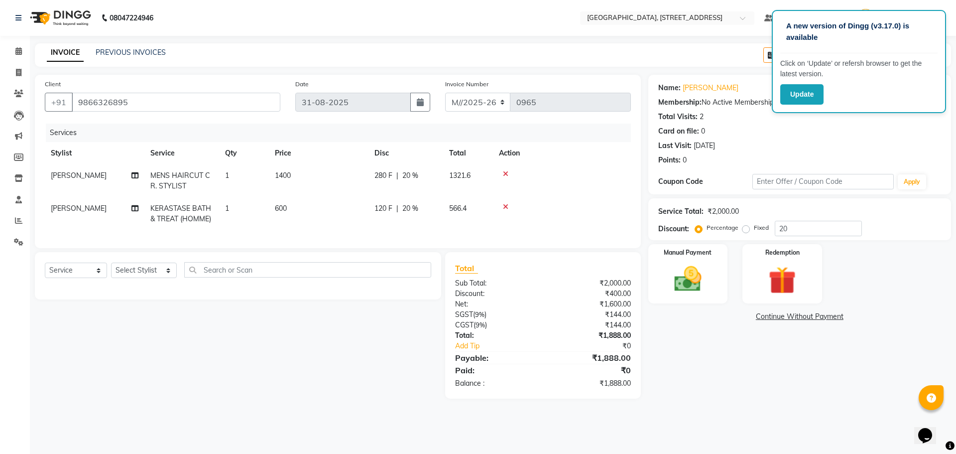
select select "70833"
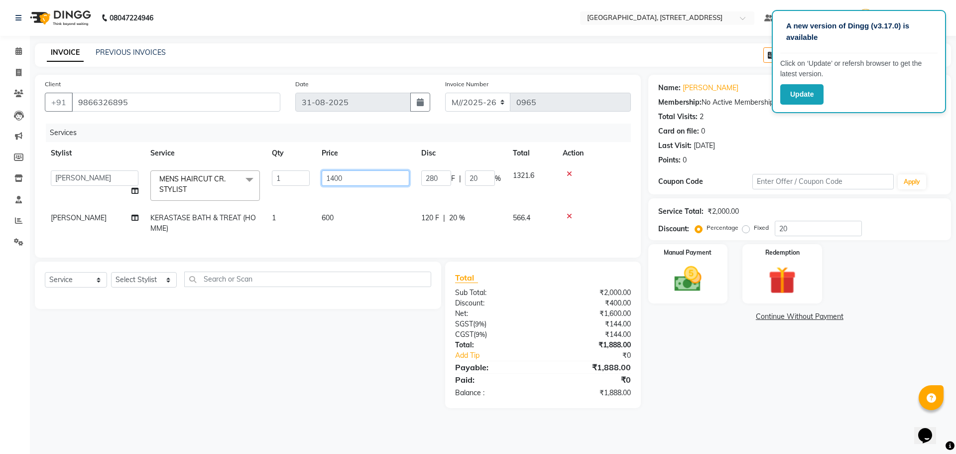
click at [350, 178] on input "1400" at bounding box center [366, 177] width 88 height 15
type input "1"
type input "1000"
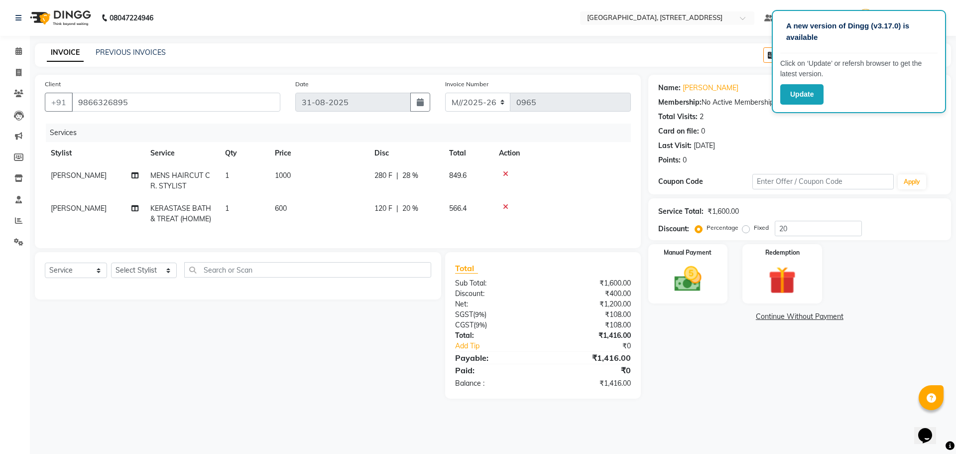
click at [735, 371] on div "Name: [PERSON_NAME] Membership: No Active Membership Total Visits: 2 Card on fi…" at bounding box center [803, 237] width 310 height 324
click at [290, 209] on td "600" at bounding box center [319, 213] width 100 height 33
select select "50939"
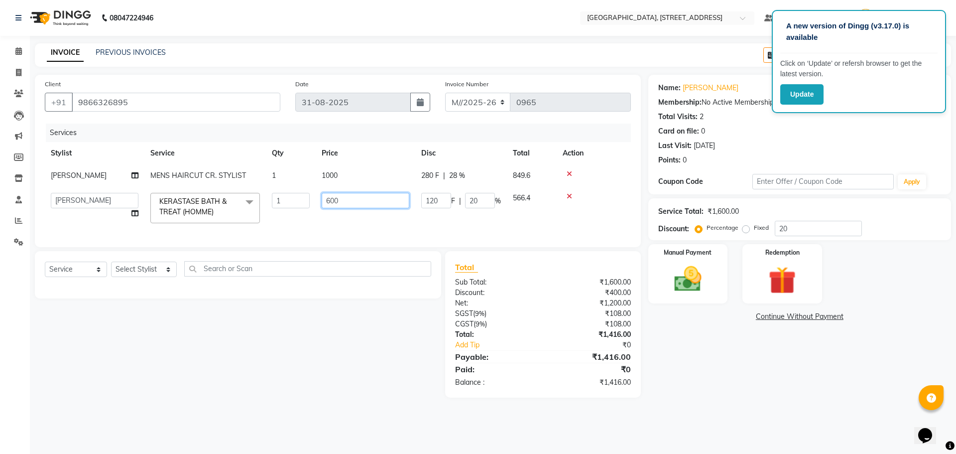
click at [349, 196] on input "600" at bounding box center [366, 200] width 88 height 15
type input "6"
type input "500"
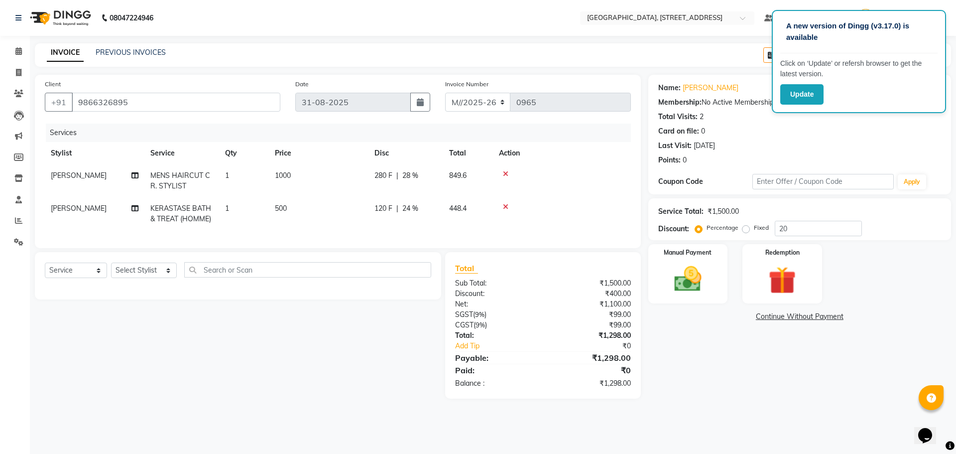
click at [803, 348] on div "Name: [PERSON_NAME] Membership: No Active Membership Total Visits: 2 Card on fi…" at bounding box center [803, 237] width 310 height 324
click at [291, 207] on td "500" at bounding box center [319, 213] width 100 height 33
select select "50939"
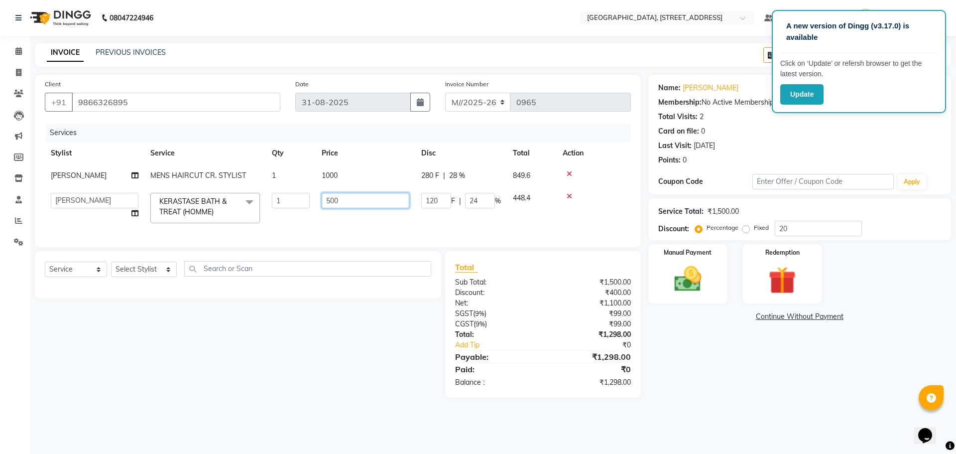
click at [345, 200] on input "500" at bounding box center [366, 200] width 88 height 15
type input "5"
type input "300"
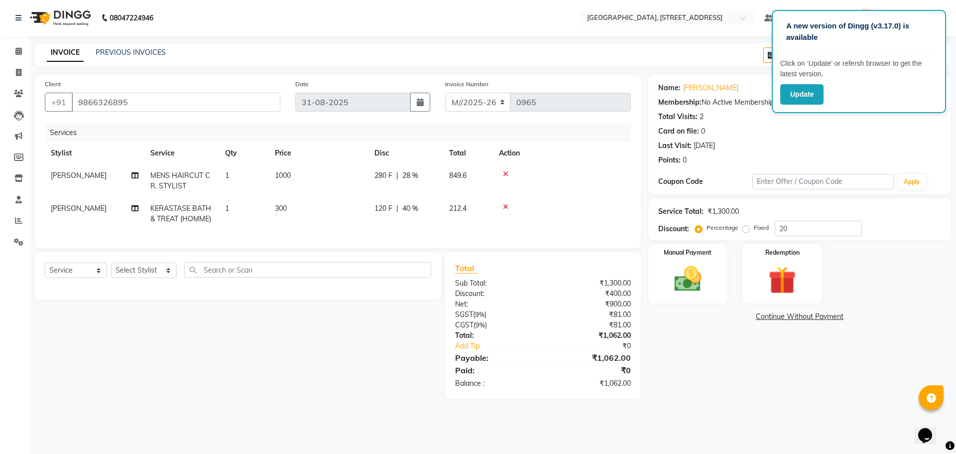
click at [691, 360] on div "Name: [PERSON_NAME] Membership: No Active Membership Total Visits: 2 Card on fi…" at bounding box center [803, 237] width 310 height 324
click at [796, 229] on input "20" at bounding box center [818, 228] width 87 height 15
type input "2"
type input "20"
click at [757, 369] on div "Name: [PERSON_NAME] Membership: No Active Membership Total Visits: 2 Card on fi…" at bounding box center [803, 242] width 310 height 334
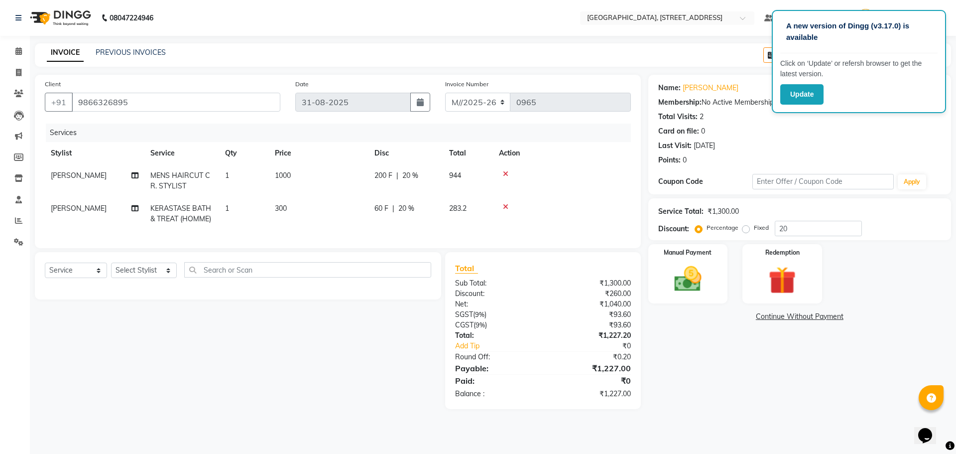
click at [288, 207] on td "300" at bounding box center [319, 213] width 100 height 33
select select "50939"
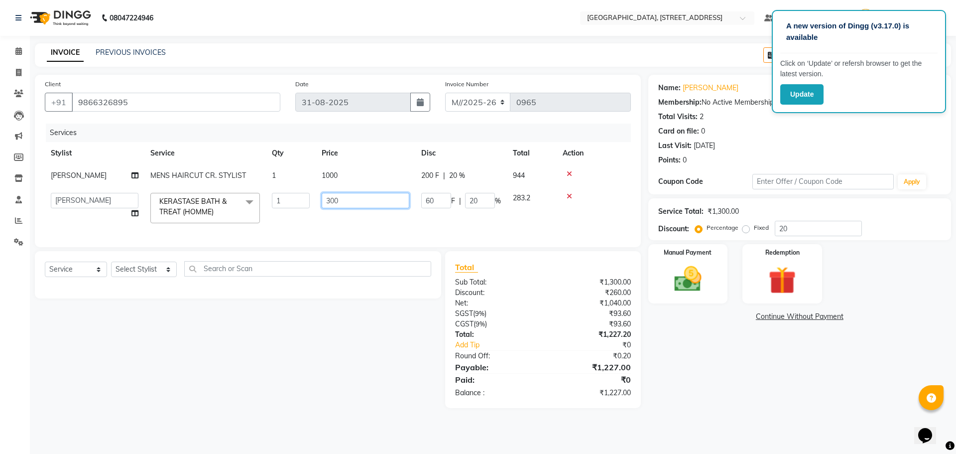
click at [341, 203] on input "300" at bounding box center [366, 200] width 88 height 15
type input "3"
type input "400"
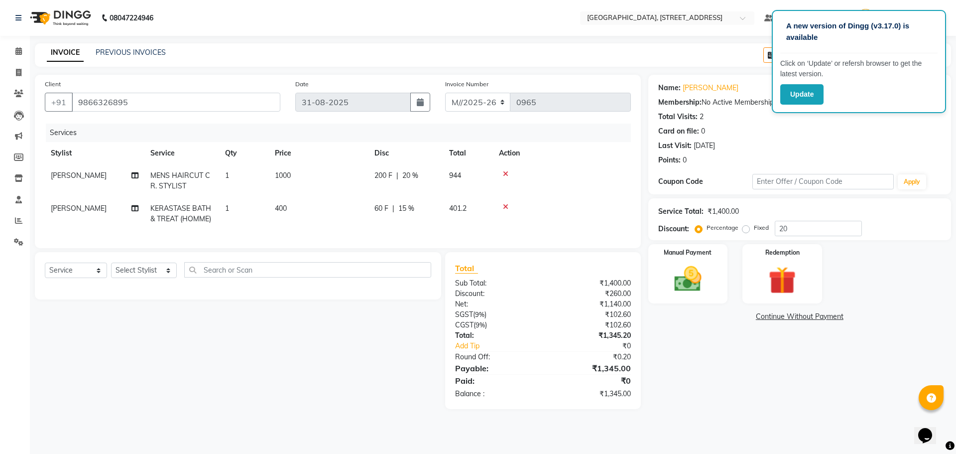
click at [668, 398] on div "Name: [PERSON_NAME] Membership: No Active Membership Total Visits: 2 Card on fi…" at bounding box center [803, 242] width 310 height 334
click at [787, 230] on input "20" at bounding box center [818, 228] width 87 height 15
type input "2"
click at [793, 231] on input "15" at bounding box center [818, 228] width 87 height 15
type input "1"
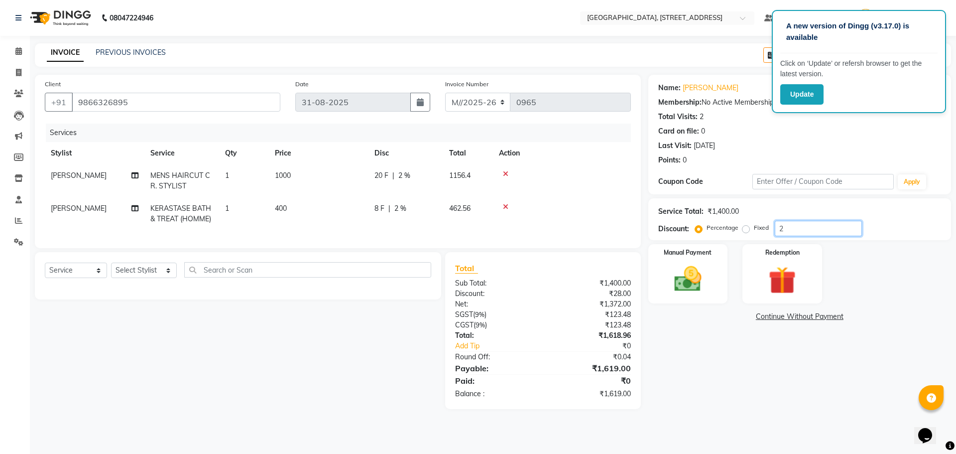
type input "20"
click at [728, 375] on div "Name: [PERSON_NAME] Membership: No Active Membership Total Visits: 2 Card on fi…" at bounding box center [803, 242] width 310 height 334
click at [679, 266] on img at bounding box center [688, 278] width 46 height 33
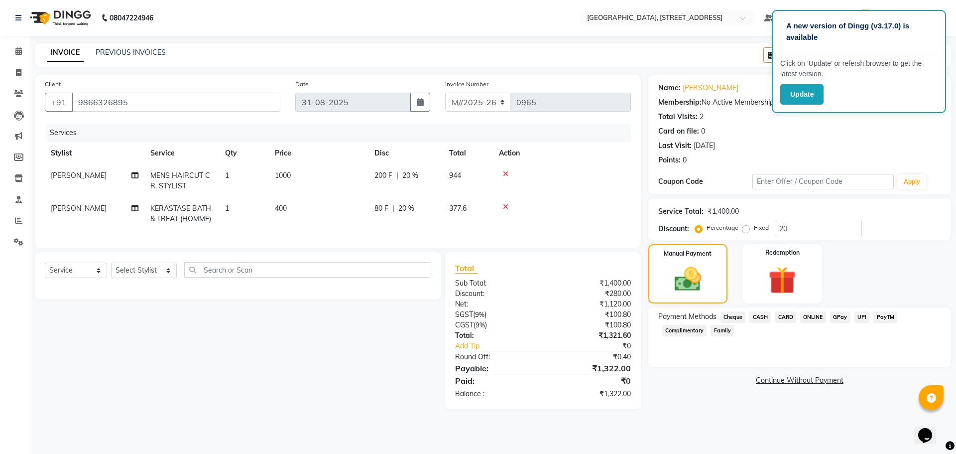
click at [884, 317] on span "PayTM" at bounding box center [886, 316] width 24 height 11
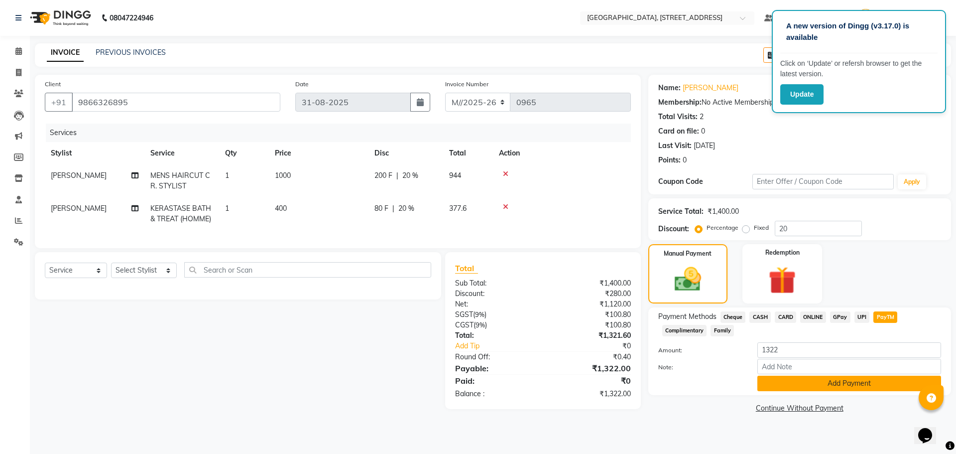
click at [872, 381] on button "Add Payment" at bounding box center [850, 383] width 184 height 15
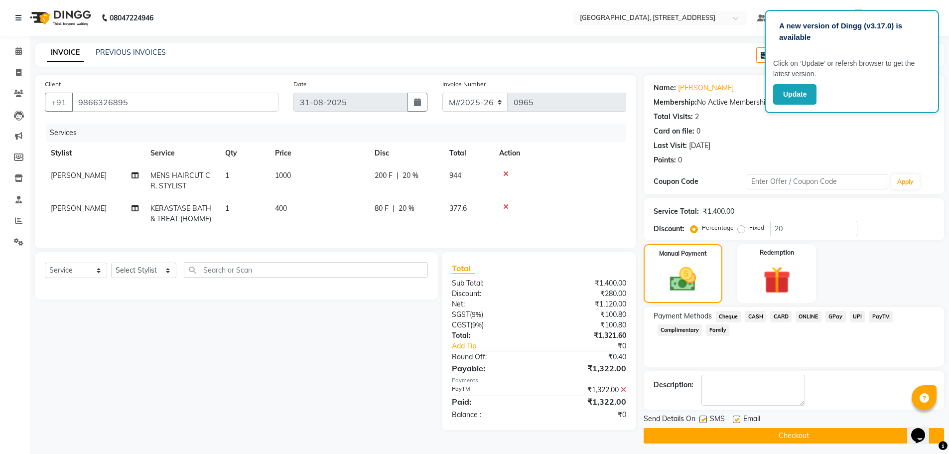
click at [828, 432] on button "Checkout" at bounding box center [793, 435] width 300 height 15
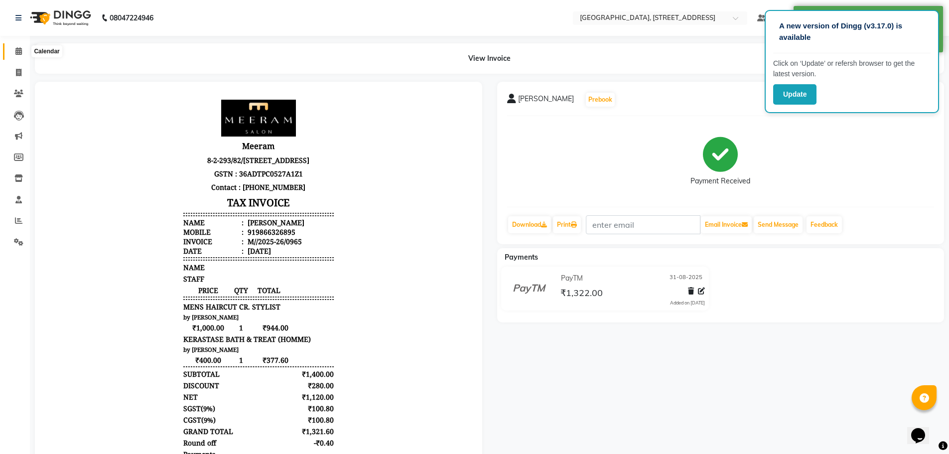
click at [19, 48] on icon at bounding box center [18, 50] width 6 height 7
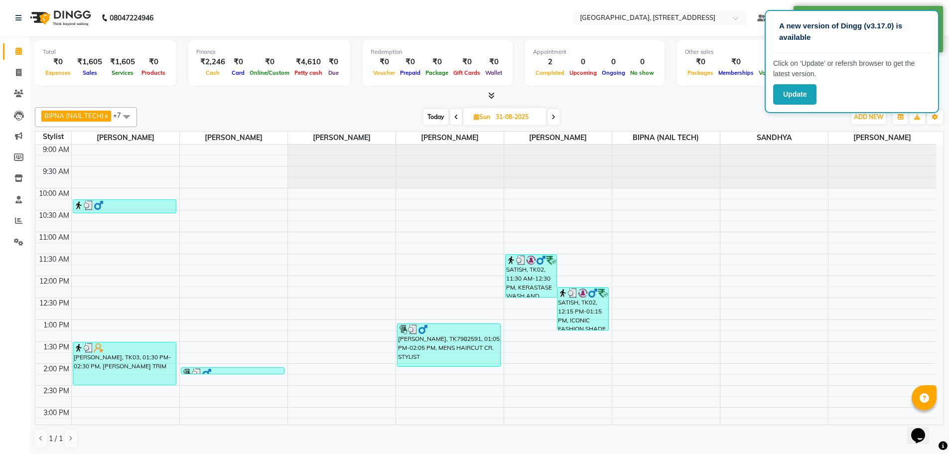
click at [457, 114] on icon at bounding box center [456, 117] width 4 height 6
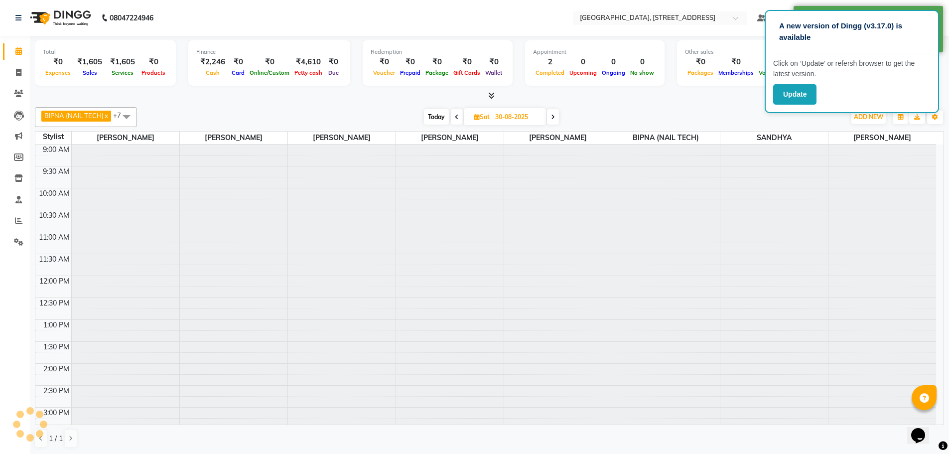
scroll to position [220, 0]
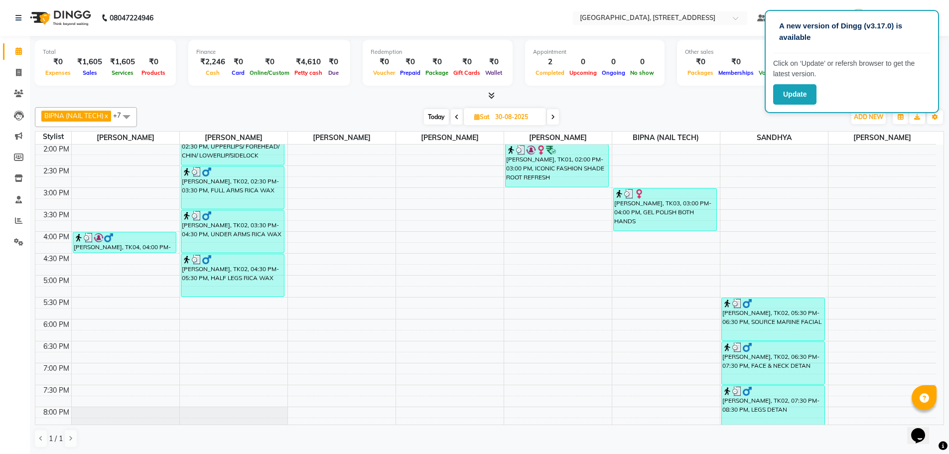
click at [553, 118] on icon at bounding box center [553, 117] width 4 height 6
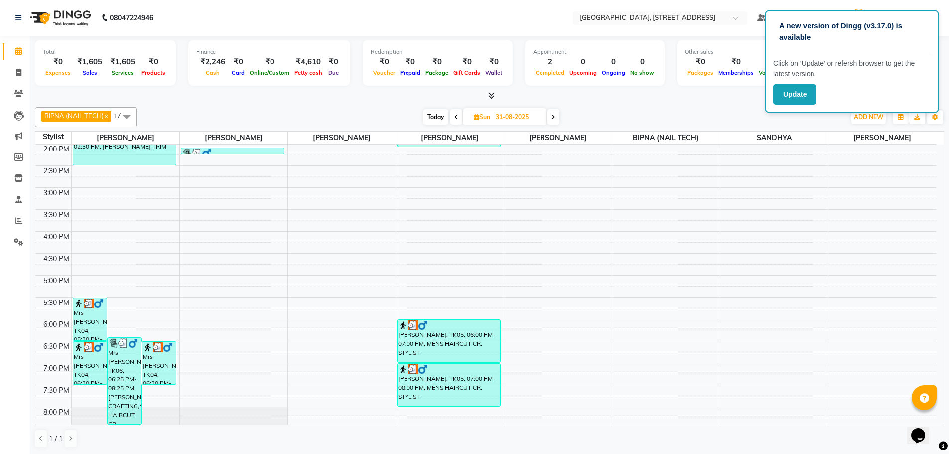
click at [553, 118] on icon at bounding box center [553, 117] width 4 height 6
type input "01-09-2025"
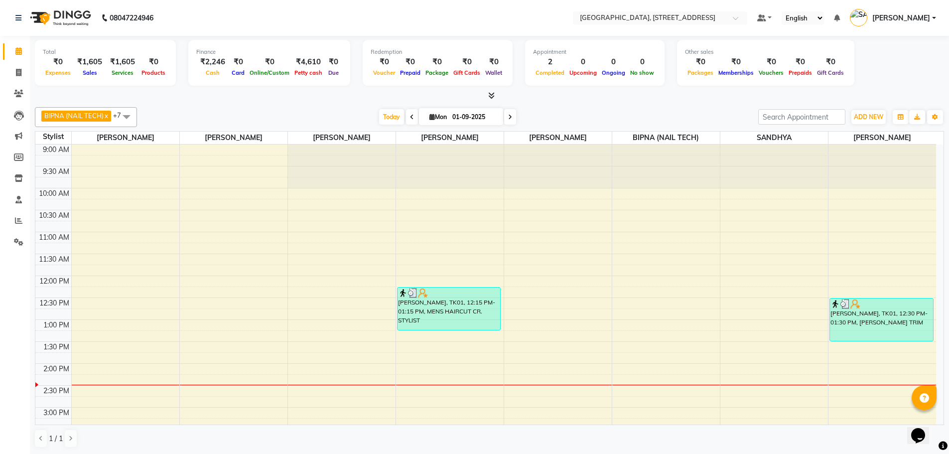
click at [490, 93] on icon at bounding box center [491, 95] width 6 height 7
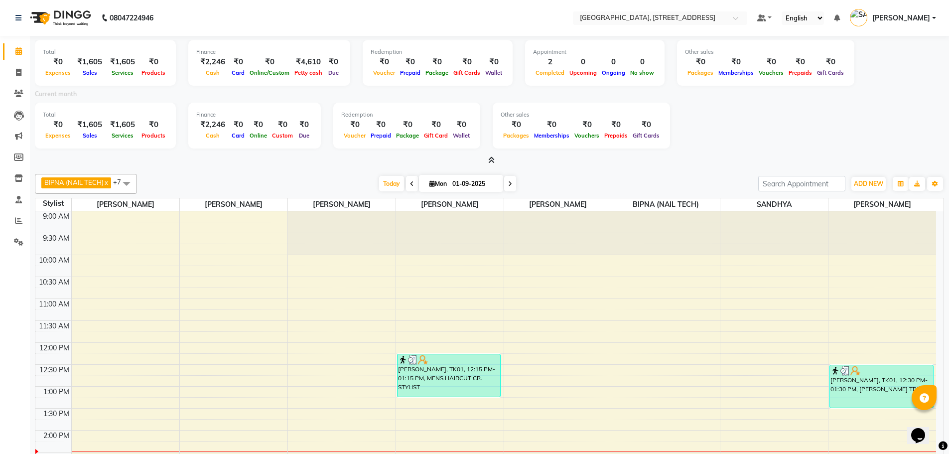
click at [410, 184] on icon at bounding box center [412, 184] width 4 height 6
type input "31-08-2025"
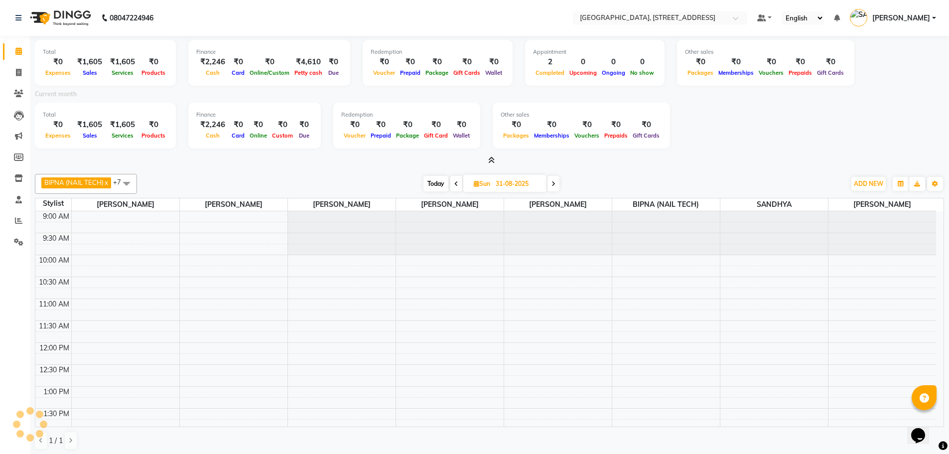
scroll to position [220, 0]
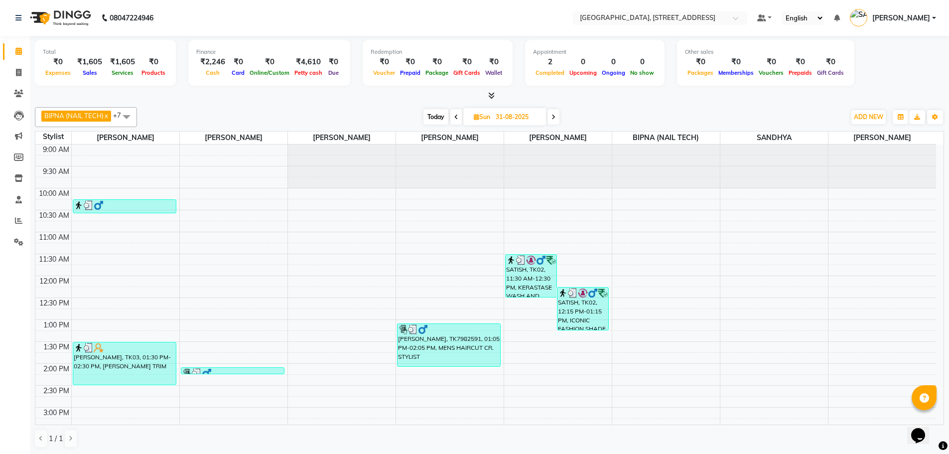
click at [490, 94] on icon at bounding box center [491, 95] width 6 height 7
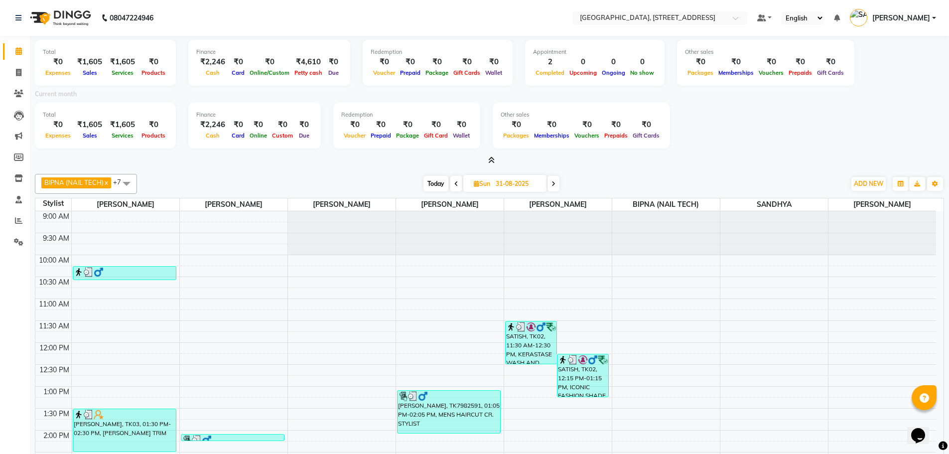
click at [494, 158] on icon at bounding box center [491, 159] width 6 height 7
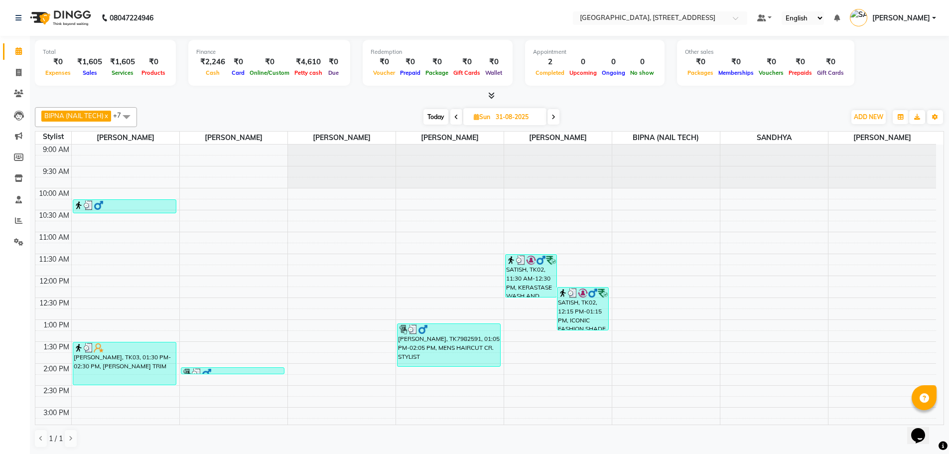
click at [559, 117] on span at bounding box center [553, 116] width 12 height 15
type input "01-09-2025"
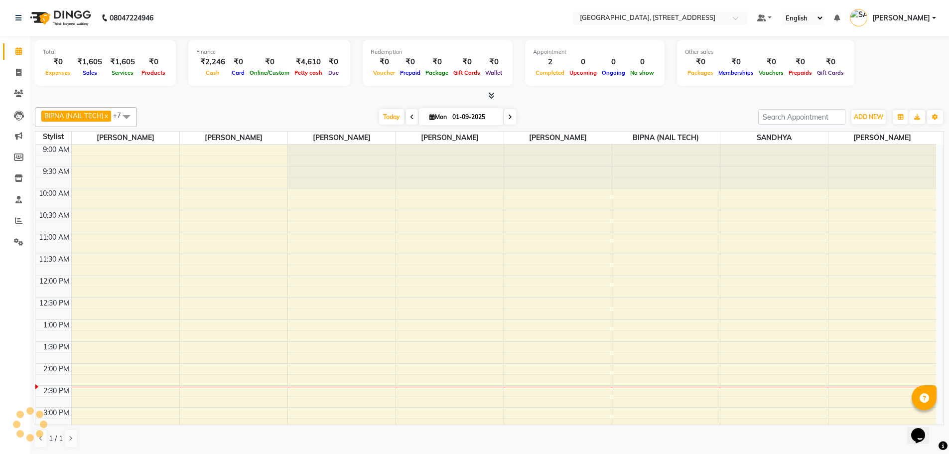
scroll to position [220, 0]
